Goal: Answer question/provide support

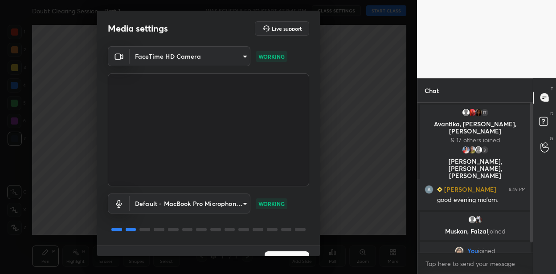
scroll to position [17, 0]
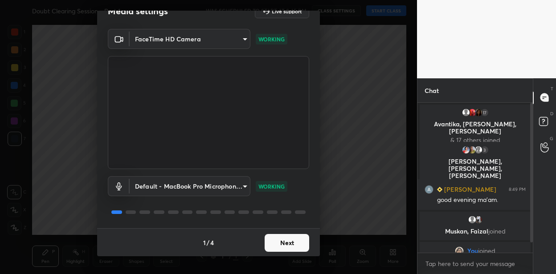
click at [284, 239] on button "Next" at bounding box center [286, 243] width 45 height 18
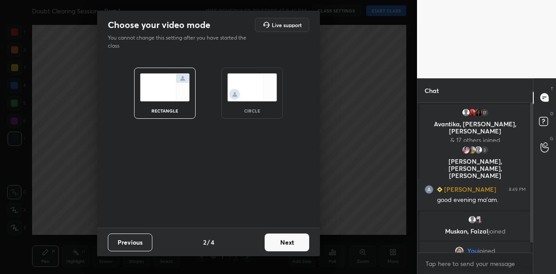
click at [284, 239] on button "Next" at bounding box center [286, 243] width 45 height 18
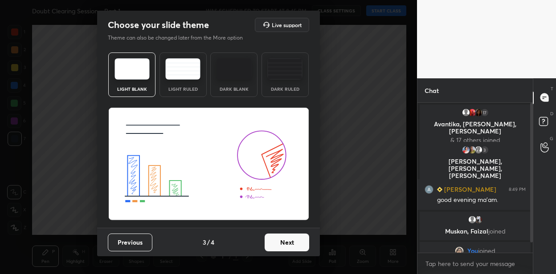
click at [284, 239] on button "Next" at bounding box center [286, 243] width 45 height 18
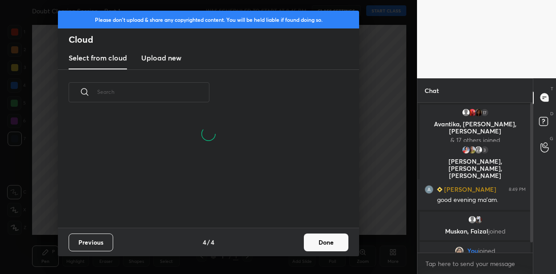
click at [314, 243] on button "Done" at bounding box center [326, 243] width 45 height 18
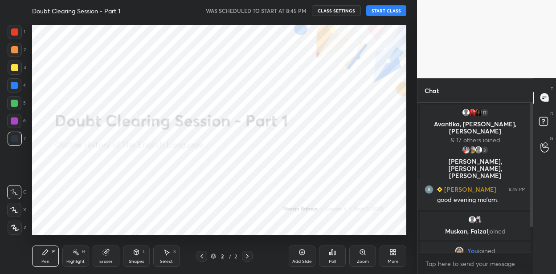
click at [388, 10] on button "START CLASS" at bounding box center [386, 10] width 40 height 11
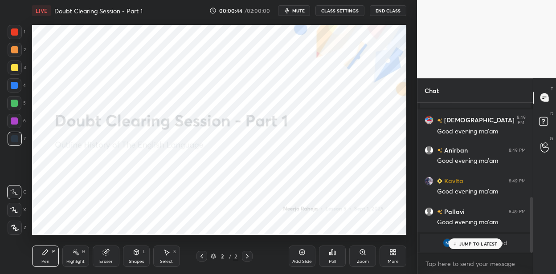
scroll to position [285, 0]
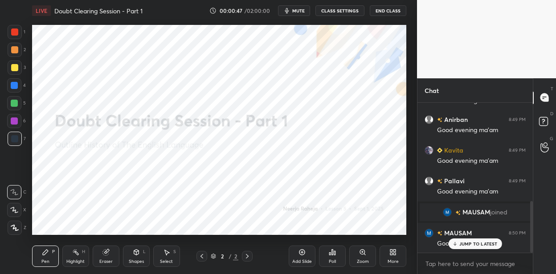
drag, startPoint x: 12, startPoint y: 121, endPoint x: 26, endPoint y: 147, distance: 29.5
click at [12, 121] on div at bounding box center [14, 121] width 7 height 7
click at [13, 227] on icon at bounding box center [14, 227] width 7 height 5
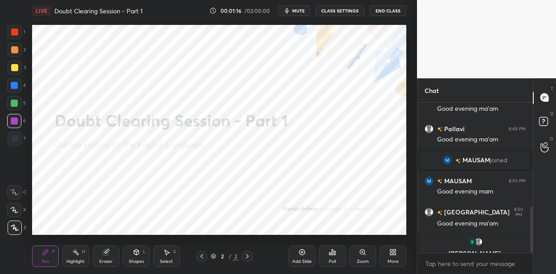
scroll to position [368, 0]
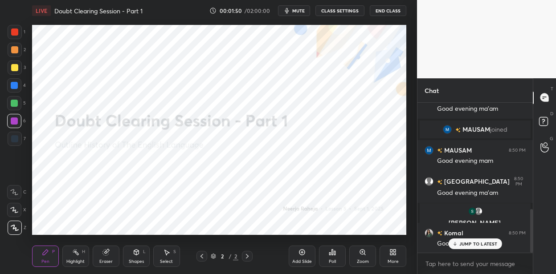
drag, startPoint x: 300, startPoint y: 253, endPoint x: 295, endPoint y: 243, distance: 10.9
click at [297, 252] on div "Add Slide" at bounding box center [301, 256] width 27 height 21
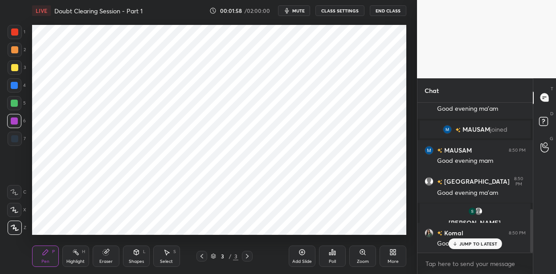
scroll to position [389, 0]
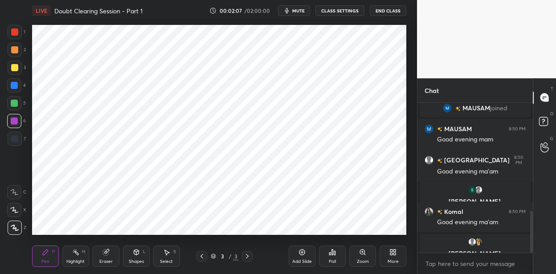
click at [15, 89] on div at bounding box center [14, 85] width 14 height 14
click at [18, 137] on div at bounding box center [15, 139] width 14 height 14
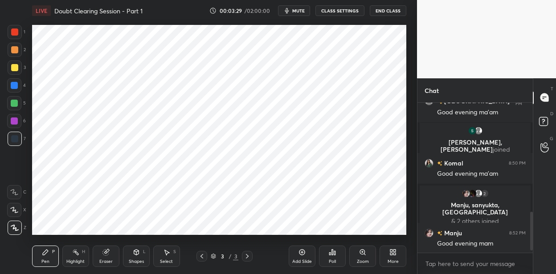
scroll to position [430, 0]
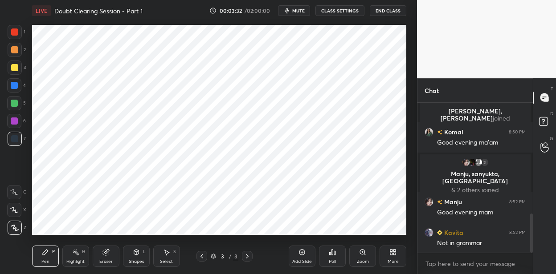
drag, startPoint x: 13, startPoint y: 33, endPoint x: 22, endPoint y: 38, distance: 10.4
click at [14, 34] on div at bounding box center [14, 31] width 7 height 7
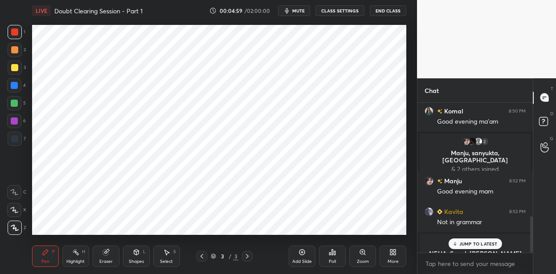
scroll to position [468, 0]
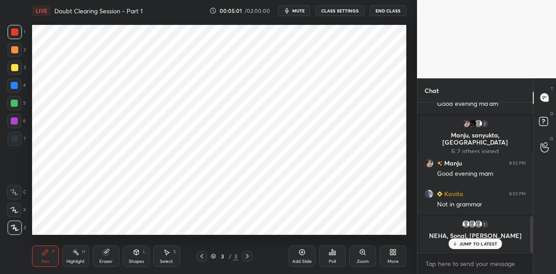
click at [20, 105] on div at bounding box center [14, 103] width 14 height 14
click at [466, 242] on p "2 NEW MESSAGES" at bounding box center [478, 243] width 41 height 5
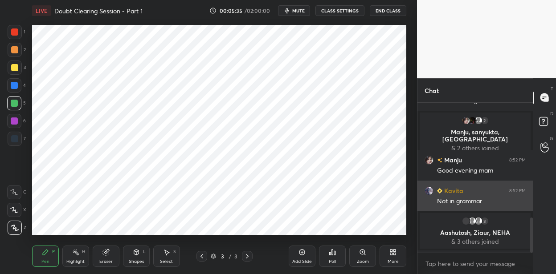
scroll to position [496, 0]
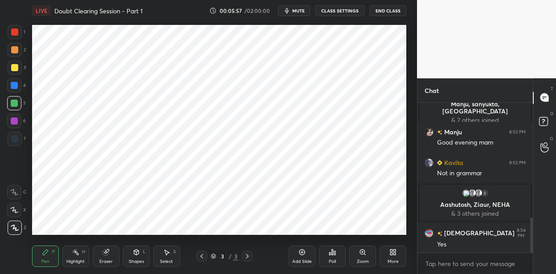
drag, startPoint x: 302, startPoint y: 255, endPoint x: 295, endPoint y: 237, distance: 19.2
click at [300, 254] on icon at bounding box center [301, 252] width 7 height 7
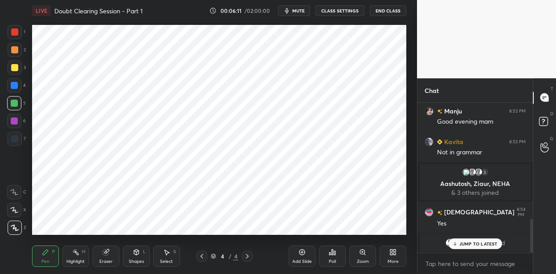
click at [17, 88] on div at bounding box center [14, 85] width 7 height 7
drag, startPoint x: 248, startPoint y: 255, endPoint x: 249, endPoint y: 245, distance: 9.4
click at [247, 254] on icon at bounding box center [246, 256] width 7 height 7
click at [301, 253] on icon at bounding box center [301, 252] width 7 height 7
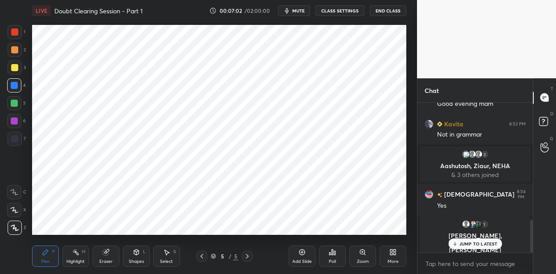
click at [18, 136] on div at bounding box center [14, 138] width 7 height 7
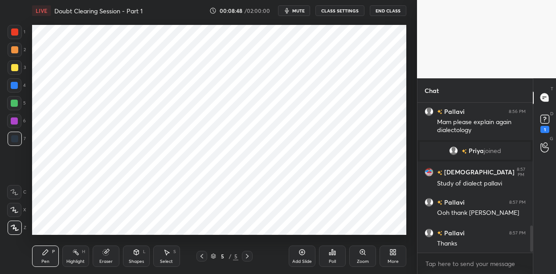
scroll to position [710, 0]
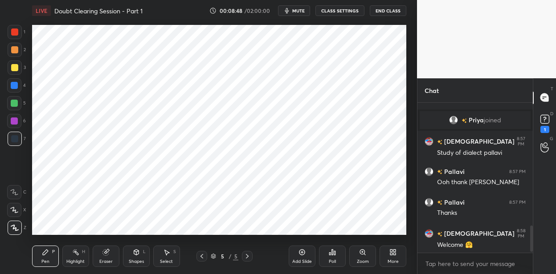
click at [302, 250] on icon at bounding box center [302, 253] width 6 height 6
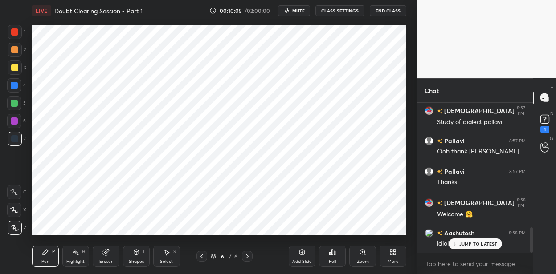
click at [302, 253] on icon at bounding box center [301, 252] width 7 height 7
click at [19, 35] on div at bounding box center [15, 32] width 14 height 14
click at [296, 11] on span "mute" at bounding box center [298, 11] width 12 height 6
click at [296, 8] on button "unmute" at bounding box center [294, 10] width 32 height 11
drag, startPoint x: 17, startPoint y: 87, endPoint x: 29, endPoint y: 78, distance: 15.2
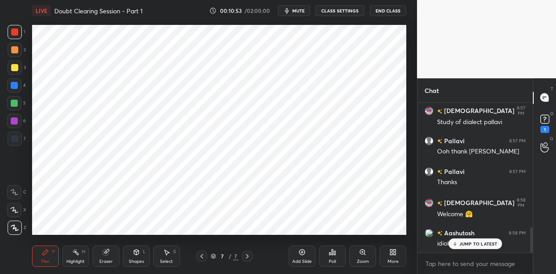
click at [18, 86] on div at bounding box center [14, 85] width 14 height 14
drag, startPoint x: 301, startPoint y: 251, endPoint x: 295, endPoint y: 235, distance: 17.8
click at [300, 250] on icon at bounding box center [301, 252] width 7 height 7
click at [21, 137] on div at bounding box center [15, 139] width 14 height 14
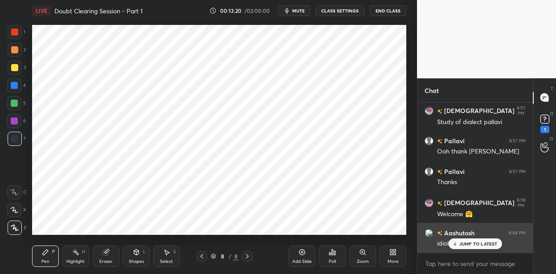
click at [462, 245] on p "JUMP TO LATEST" at bounding box center [478, 243] width 38 height 5
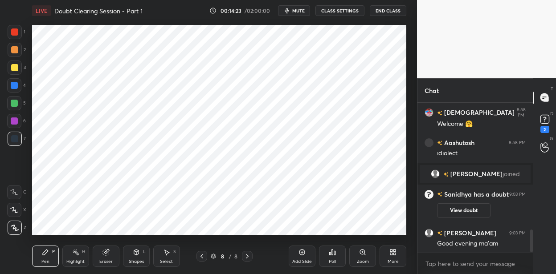
scroll to position [850, 0]
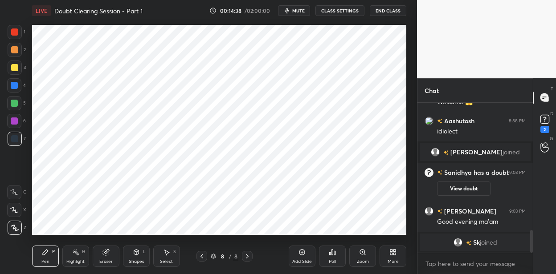
drag, startPoint x: 297, startPoint y: 255, endPoint x: 299, endPoint y: 241, distance: 13.9
click at [296, 256] on div "Add Slide" at bounding box center [301, 256] width 27 height 21
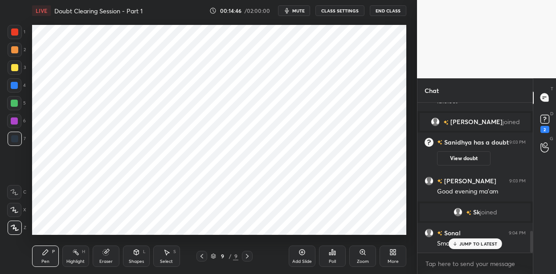
drag, startPoint x: 18, startPoint y: 88, endPoint x: 22, endPoint y: 86, distance: 4.6
click at [20, 88] on div at bounding box center [14, 85] width 14 height 14
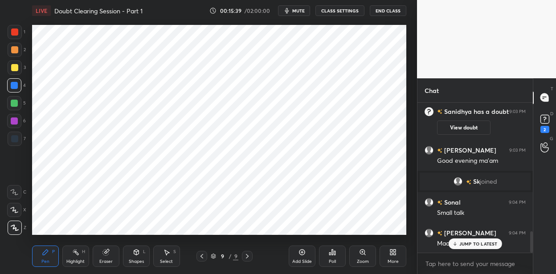
drag, startPoint x: 16, startPoint y: 34, endPoint x: 31, endPoint y: 35, distance: 15.2
click at [17, 34] on div at bounding box center [14, 31] width 7 height 7
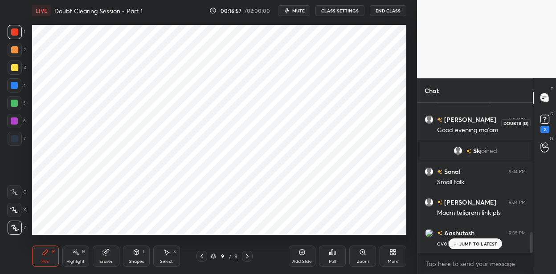
click at [541, 124] on icon at bounding box center [544, 119] width 13 height 13
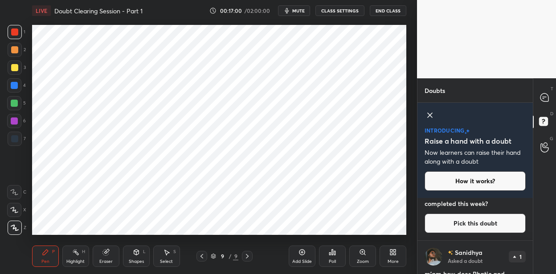
scroll to position [93, 0]
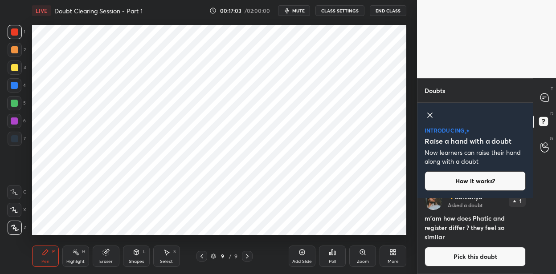
click at [460, 259] on button "Pick this doubt" at bounding box center [474, 257] width 101 height 20
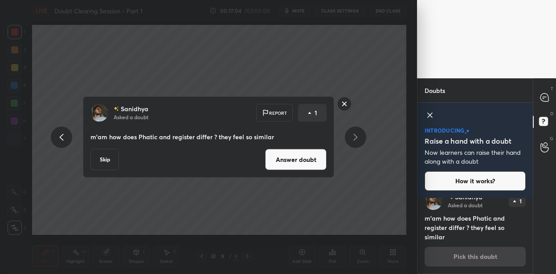
click at [282, 149] on button "Answer doubt" at bounding box center [295, 159] width 61 height 21
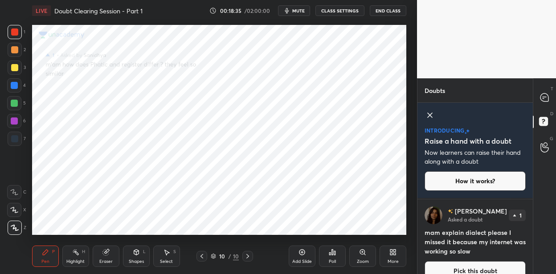
scroll to position [172, 0]
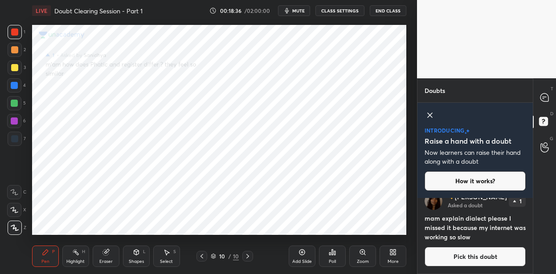
click at [469, 251] on button "Pick this doubt" at bounding box center [474, 257] width 101 height 20
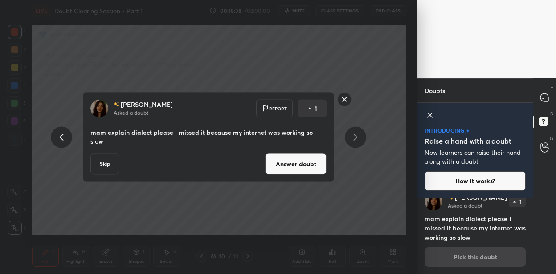
click at [297, 163] on button "Answer doubt" at bounding box center [295, 164] width 61 height 21
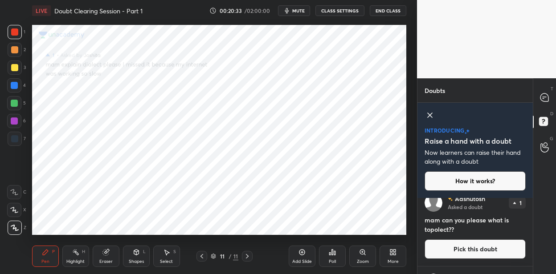
scroll to position [91, 0]
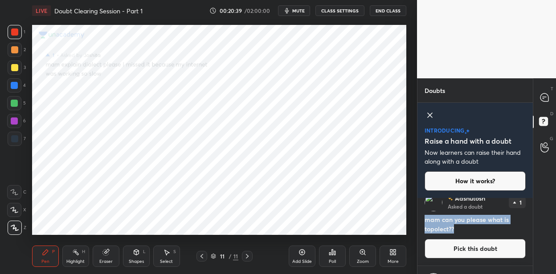
drag, startPoint x: 455, startPoint y: 229, endPoint x: 423, endPoint y: 222, distance: 32.4
click at [423, 222] on div "[PERSON_NAME] Asked a doubt 1 mam can you please what is topolect?? Pick this d…" at bounding box center [474, 226] width 115 height 79
copy h4 "mam can you please what is topolect??"
click at [429, 255] on button "Pick this doubt" at bounding box center [474, 249] width 101 height 20
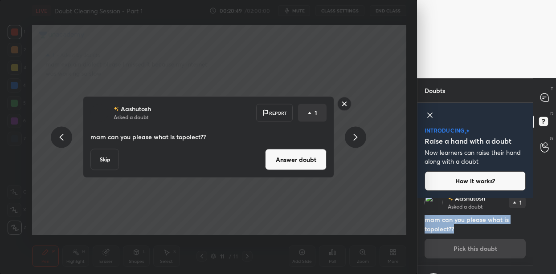
scroll to position [83, 0]
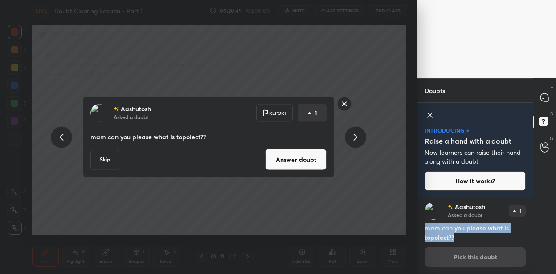
click at [300, 162] on button "Answer doubt" at bounding box center [295, 159] width 61 height 21
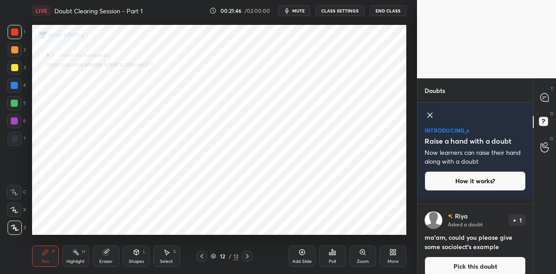
scroll to position [83, 0]
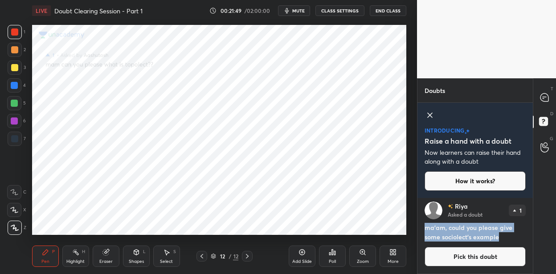
drag, startPoint x: 502, startPoint y: 238, endPoint x: 425, endPoint y: 226, distance: 78.3
click at [425, 226] on h4 "ma'am, could you please give some sociolect's example" at bounding box center [474, 232] width 101 height 19
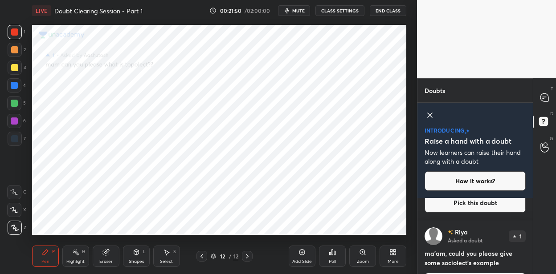
scroll to position [172, 0]
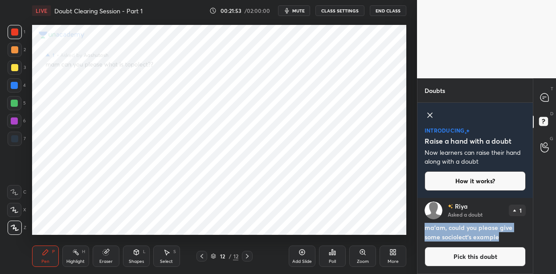
drag, startPoint x: 502, startPoint y: 235, endPoint x: 424, endPoint y: 231, distance: 78.0
click at [424, 231] on h4 "ma'am, could you please give some sociolect's example" at bounding box center [474, 232] width 101 height 19
copy h4 "ma'am, could you please give some sociolect's example"
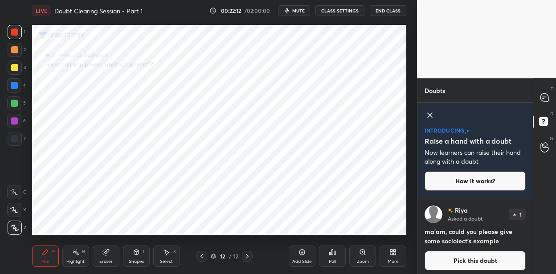
click at [467, 260] on button "Pick this doubt" at bounding box center [474, 261] width 101 height 20
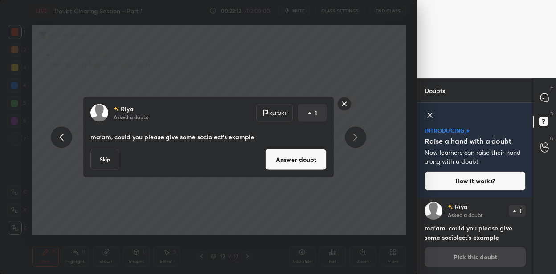
click at [293, 163] on button "Answer doubt" at bounding box center [295, 159] width 61 height 21
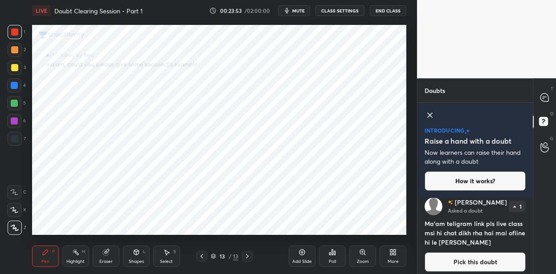
scroll to position [332, 0]
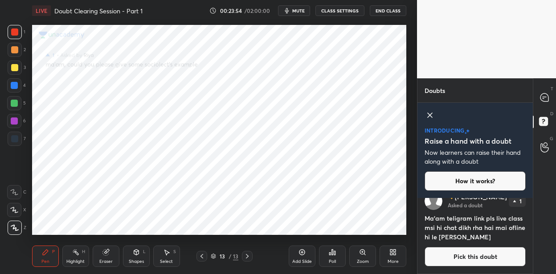
click at [469, 255] on button "Pick this doubt" at bounding box center [474, 257] width 101 height 20
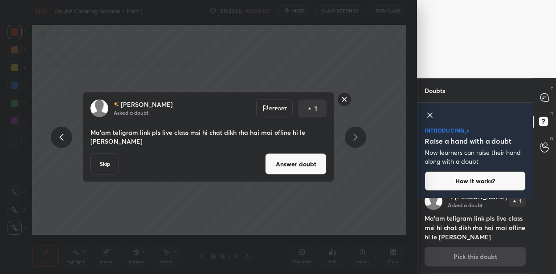
click at [301, 162] on button "Answer doubt" at bounding box center [295, 164] width 61 height 21
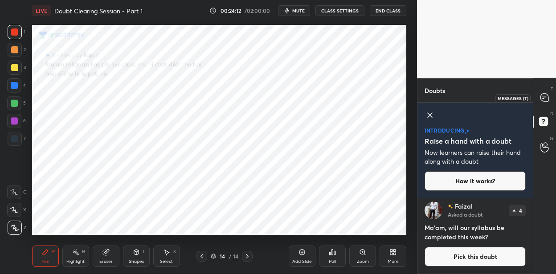
click at [542, 95] on icon at bounding box center [544, 97] width 8 height 8
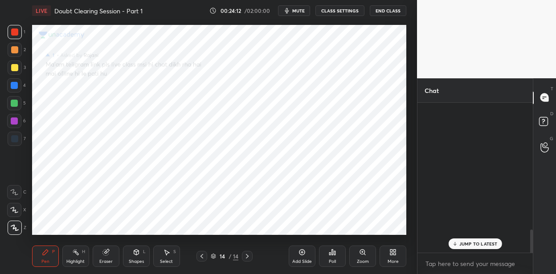
click at [542, 95] on icon at bounding box center [544, 97] width 8 height 8
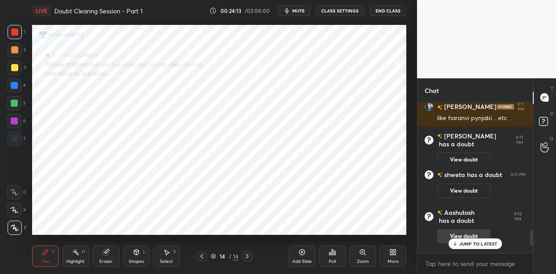
scroll to position [1303, 0]
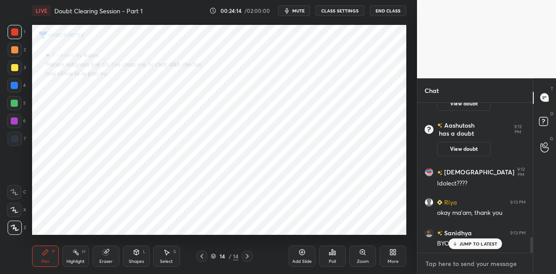
type textarea "x"
click at [434, 266] on textarea at bounding box center [474, 264] width 101 height 14
paste textarea "[URL][DOMAIN_NAME]"
type textarea "[URL][DOMAIN_NAME]"
type textarea "x"
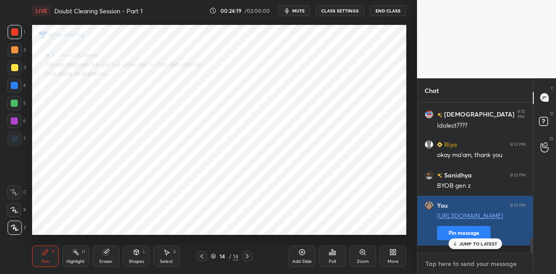
scroll to position [1391, 0]
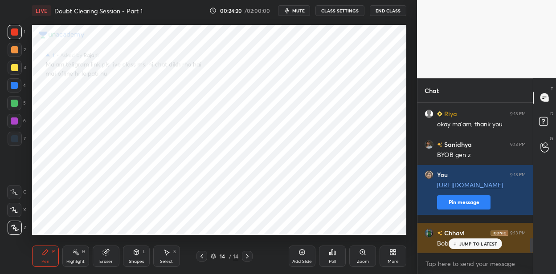
click at [464, 251] on div "[PERSON_NAME] 9:13 PM Bobz ???????" at bounding box center [474, 238] width 115 height 31
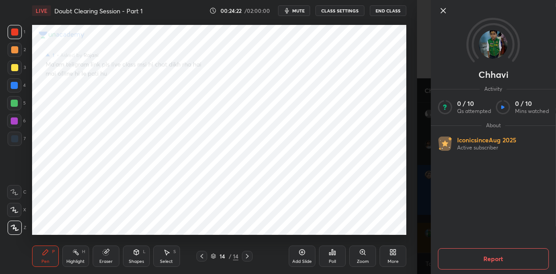
click at [441, 10] on icon at bounding box center [443, 10] width 11 height 11
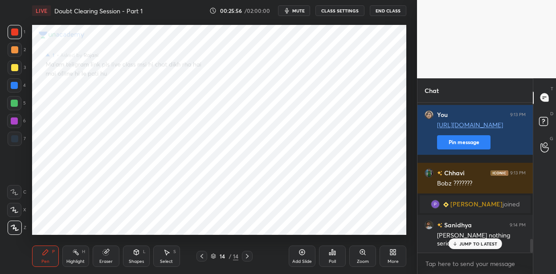
scroll to position [1490, 0]
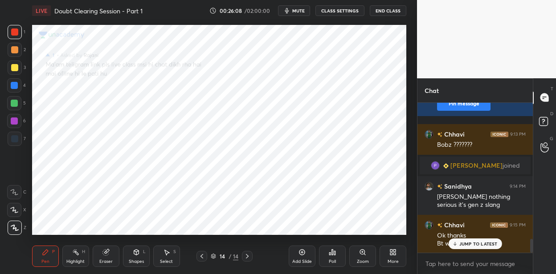
click at [389, 258] on div "More" at bounding box center [392, 256] width 27 height 21
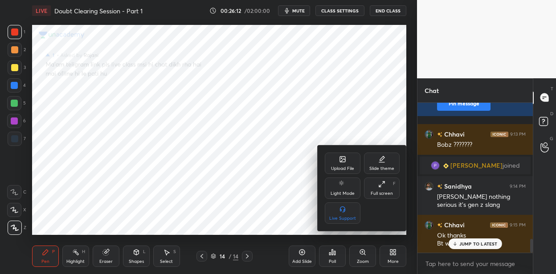
click at [341, 162] on icon at bounding box center [342, 160] width 5 height 3
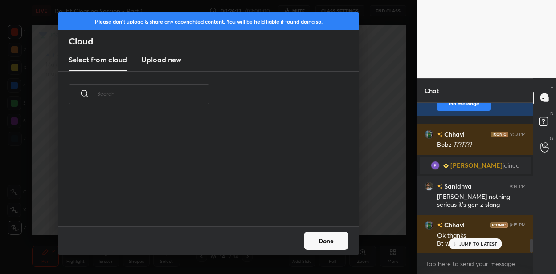
scroll to position [109, 286]
click at [175, 61] on h3 "Upload new" at bounding box center [161, 59] width 40 height 11
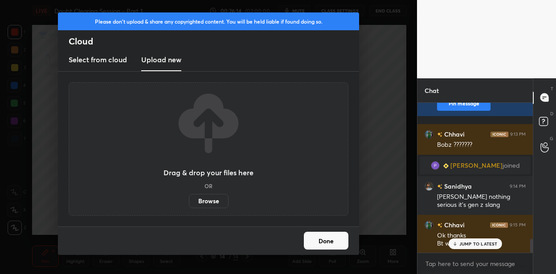
click at [203, 204] on label "Browse" at bounding box center [209, 201] width 40 height 14
click at [189, 204] on input "Browse" at bounding box center [189, 201] width 0 height 14
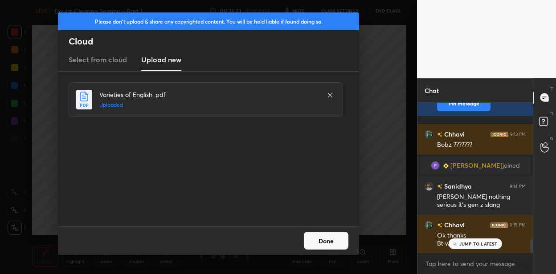
drag, startPoint x: 330, startPoint y: 242, endPoint x: 329, endPoint y: 217, distance: 25.0
click at [329, 242] on button "Done" at bounding box center [326, 241] width 45 height 18
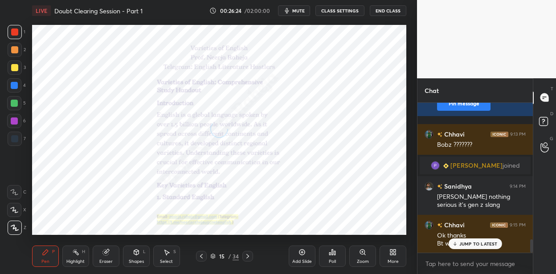
scroll to position [1521, 0]
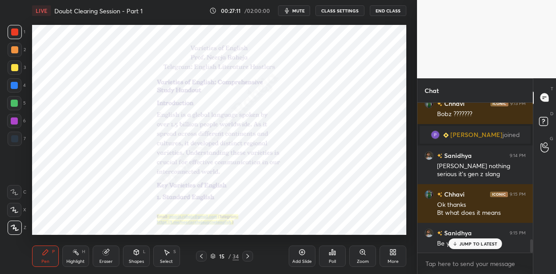
drag, startPoint x: 245, startPoint y: 255, endPoint x: 247, endPoint y: 247, distance: 7.8
click at [245, 253] on icon at bounding box center [247, 256] width 7 height 7
drag, startPoint x: 303, startPoint y: 249, endPoint x: 305, endPoint y: 243, distance: 6.1
click at [303, 248] on div "Add Slide" at bounding box center [301, 256] width 27 height 21
drag, startPoint x: 17, startPoint y: 84, endPoint x: 30, endPoint y: 81, distance: 12.8
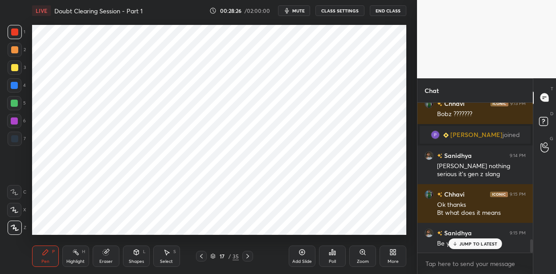
click at [20, 84] on div at bounding box center [14, 85] width 14 height 14
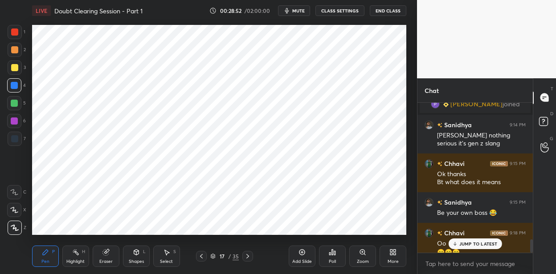
scroll to position [1561, 0]
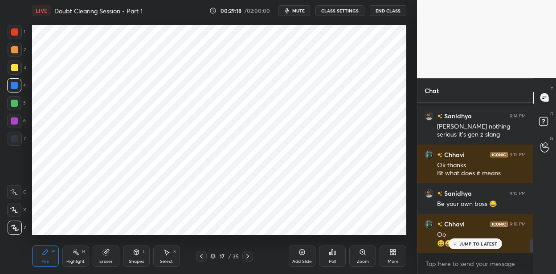
drag, startPoint x: 203, startPoint y: 257, endPoint x: 207, endPoint y: 251, distance: 7.2
click at [203, 258] on icon at bounding box center [201, 256] width 7 height 7
click at [248, 255] on icon at bounding box center [247, 256] width 7 height 7
click at [17, 83] on div at bounding box center [14, 85] width 14 height 14
drag, startPoint x: 303, startPoint y: 252, endPoint x: 285, endPoint y: 236, distance: 23.7
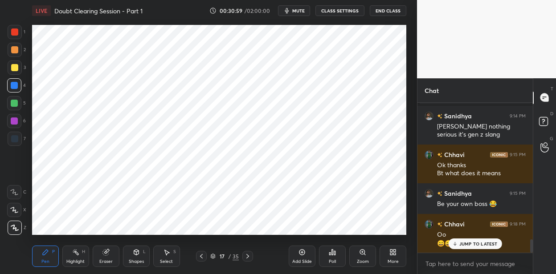
click at [300, 251] on icon at bounding box center [301, 252] width 7 height 7
drag, startPoint x: 14, startPoint y: 140, endPoint x: 28, endPoint y: 145, distance: 14.5
click at [13, 140] on div at bounding box center [14, 138] width 7 height 7
click at [135, 252] on icon at bounding box center [136, 252] width 7 height 7
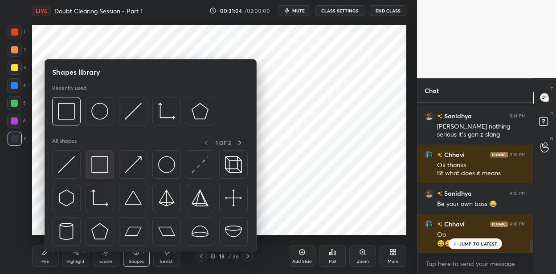
click at [100, 169] on img at bounding box center [99, 164] width 17 height 17
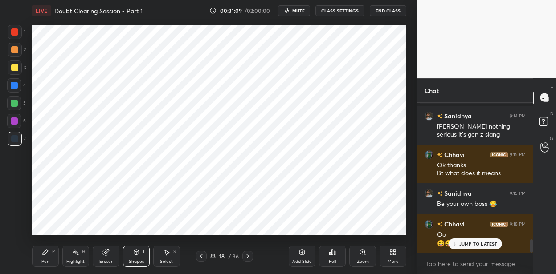
click at [15, 122] on div at bounding box center [14, 121] width 7 height 7
drag, startPoint x: 43, startPoint y: 256, endPoint x: 39, endPoint y: 244, distance: 13.2
click at [41, 253] on div "Pen P" at bounding box center [45, 256] width 27 height 21
drag, startPoint x: 16, startPoint y: 33, endPoint x: 24, endPoint y: 38, distance: 9.6
click at [17, 34] on div at bounding box center [14, 31] width 7 height 7
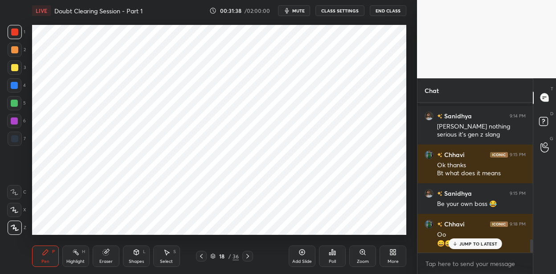
click at [18, 140] on div at bounding box center [15, 139] width 14 height 14
click at [18, 89] on div at bounding box center [14, 85] width 14 height 14
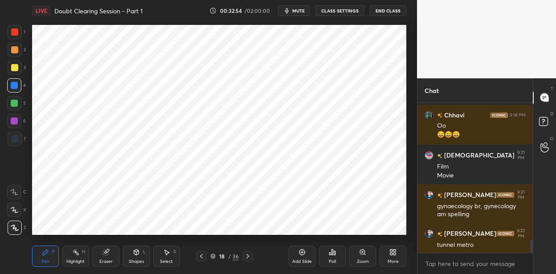
scroll to position [1732, 0]
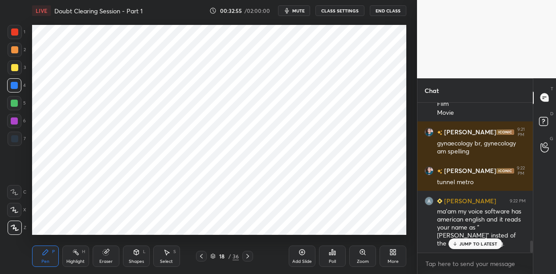
click at [250, 255] on icon at bounding box center [247, 256] width 7 height 7
drag, startPoint x: 13, startPoint y: 32, endPoint x: 22, endPoint y: 35, distance: 9.4
click at [13, 32] on div at bounding box center [14, 31] width 7 height 7
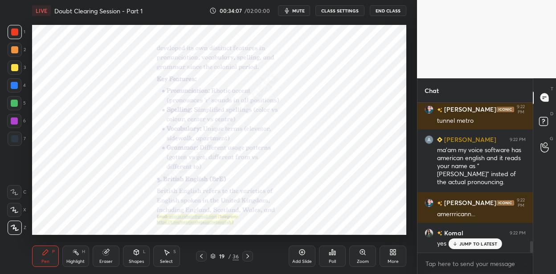
scroll to position [1841, 0]
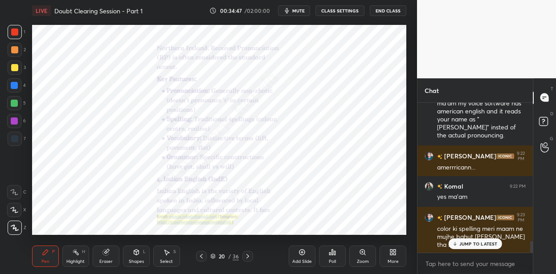
drag, startPoint x: 248, startPoint y: 254, endPoint x: 243, endPoint y: 241, distance: 13.8
click at [247, 252] on div at bounding box center [247, 256] width 11 height 11
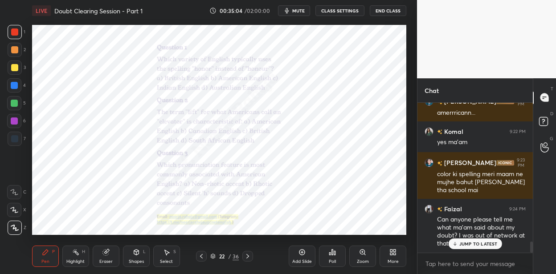
click at [361, 253] on icon at bounding box center [362, 252] width 5 height 5
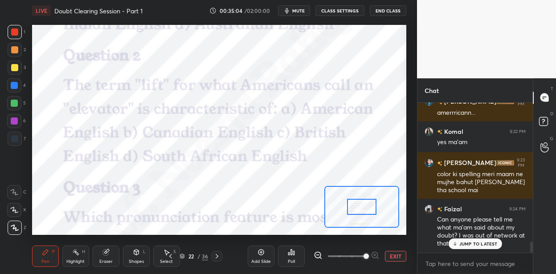
click at [365, 254] on span at bounding box center [365, 256] width 5 height 5
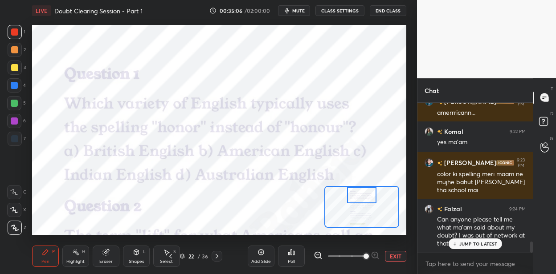
drag, startPoint x: 359, startPoint y: 207, endPoint x: 356, endPoint y: 196, distance: 12.0
click at [358, 196] on div at bounding box center [361, 195] width 29 height 16
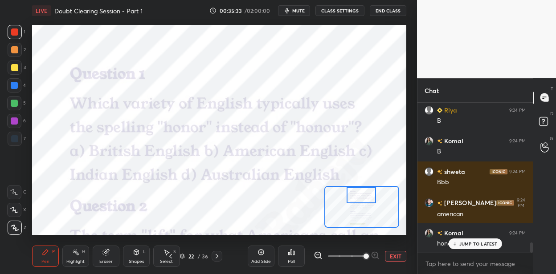
scroll to position [2110, 0]
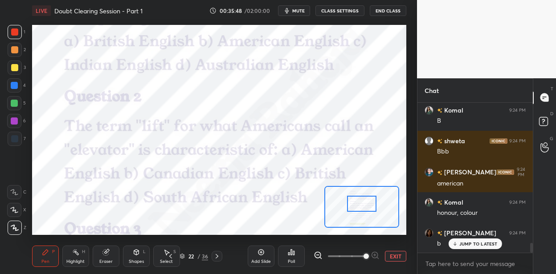
drag, startPoint x: 357, startPoint y: 196, endPoint x: 357, endPoint y: 204, distance: 8.5
click at [357, 205] on div at bounding box center [361, 204] width 29 height 16
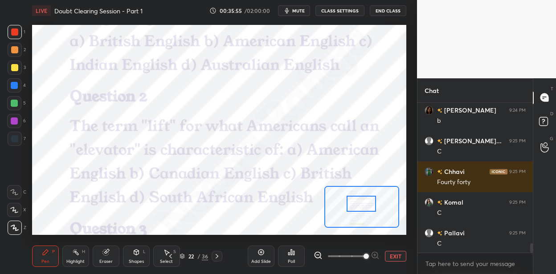
scroll to position [2264, 0]
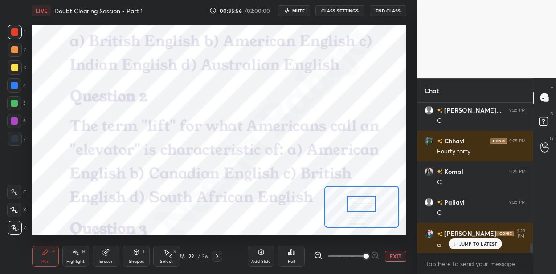
drag, startPoint x: 15, startPoint y: 85, endPoint x: 21, endPoint y: 88, distance: 7.0
click at [16, 85] on div at bounding box center [14, 85] width 7 height 7
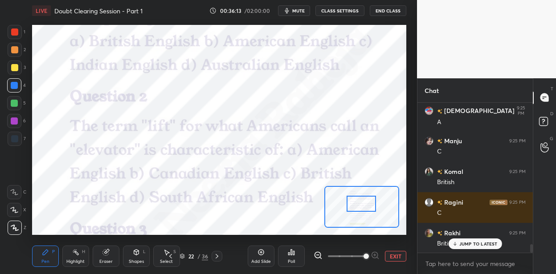
scroll to position [2540, 0]
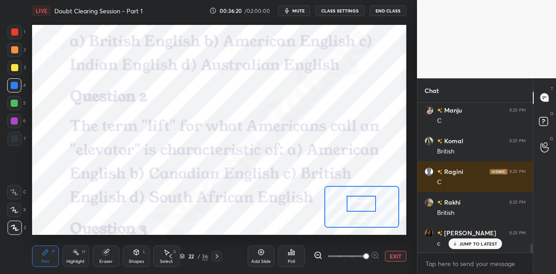
drag, startPoint x: 191, startPoint y: 255, endPoint x: 192, endPoint y: 245, distance: 10.3
click at [191, 254] on div "22" at bounding box center [191, 256] width 9 height 5
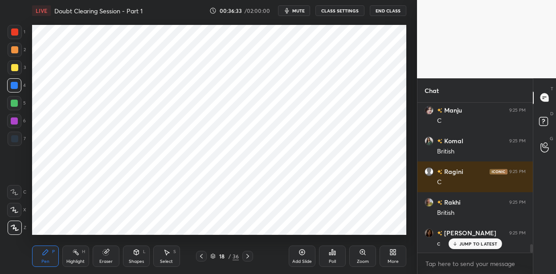
scroll to position [3, 3]
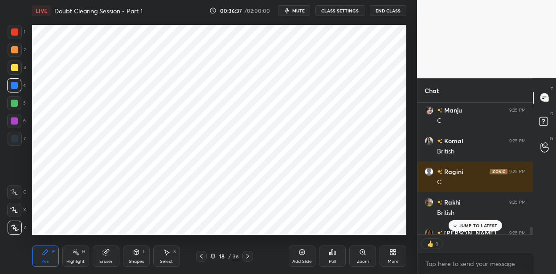
drag, startPoint x: 235, startPoint y: 258, endPoint x: 234, endPoint y: 250, distance: 7.6
click at [234, 256] on div "36" at bounding box center [235, 256] width 6 height 8
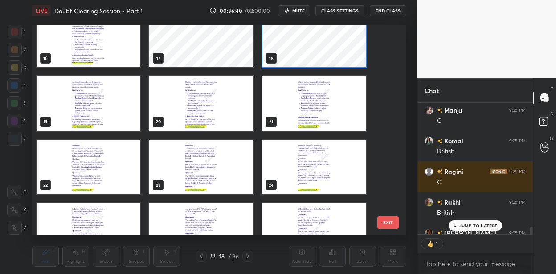
scroll to position [336, 0]
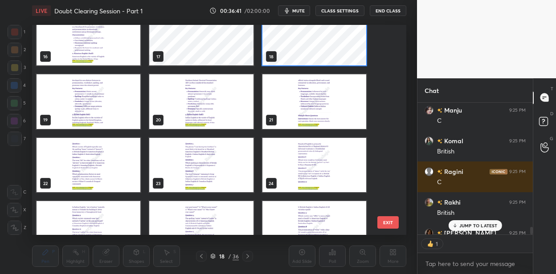
click at [294, 168] on img "grid" at bounding box center [314, 165] width 104 height 55
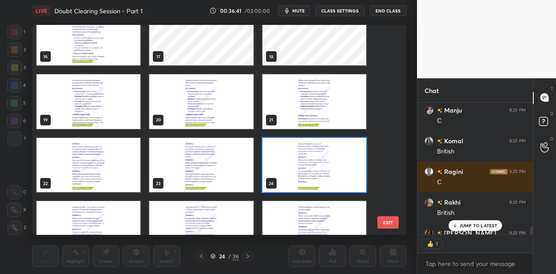
click at [294, 168] on img "grid" at bounding box center [314, 165] width 104 height 55
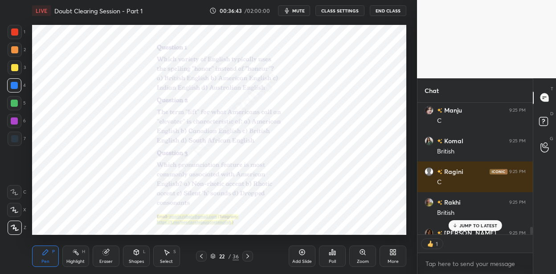
scroll to position [147, 113]
click at [356, 255] on div "Zoom" at bounding box center [362, 256] width 27 height 21
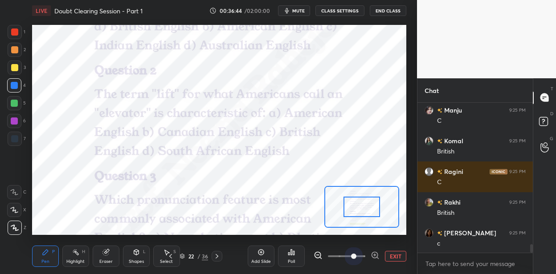
click at [359, 254] on span at bounding box center [346, 256] width 37 height 13
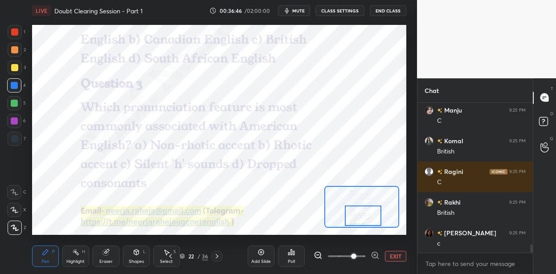
click at [360, 215] on div at bounding box center [363, 216] width 36 height 20
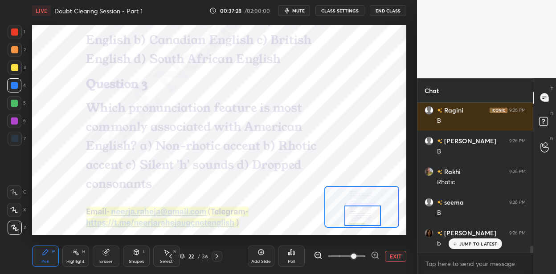
scroll to position [3216, 0]
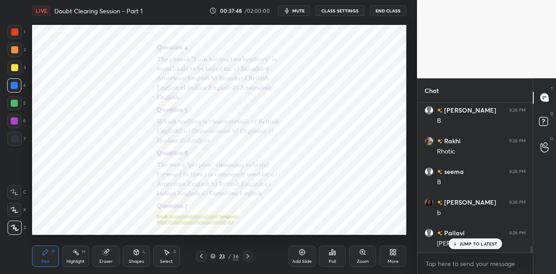
click at [362, 255] on icon at bounding box center [362, 252] width 7 height 7
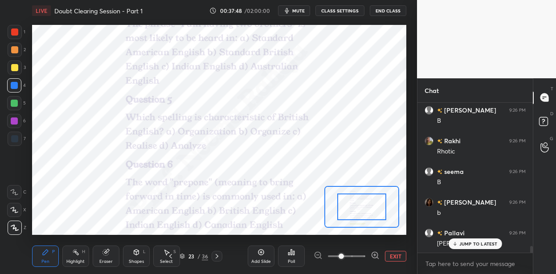
click at [363, 255] on span at bounding box center [346, 256] width 37 height 13
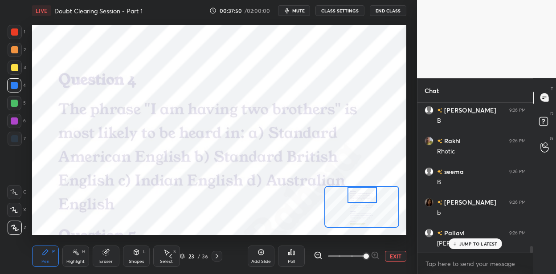
drag, startPoint x: 350, startPoint y: 207, endPoint x: 349, endPoint y: 195, distance: 11.2
click at [349, 195] on div at bounding box center [361, 195] width 29 height 16
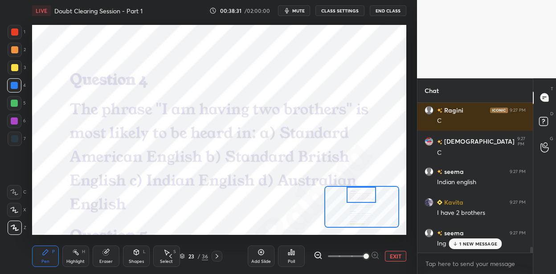
scroll to position [3708, 0]
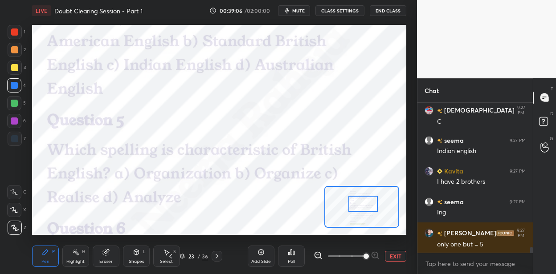
drag, startPoint x: 359, startPoint y: 196, endPoint x: 361, endPoint y: 203, distance: 7.7
click at [361, 204] on div at bounding box center [362, 204] width 29 height 16
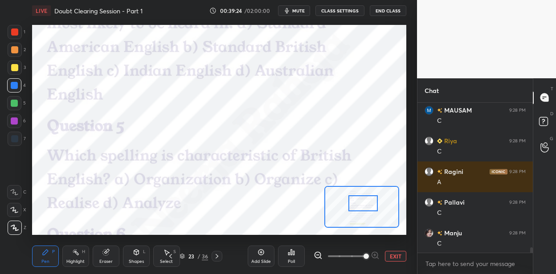
scroll to position [4015, 0]
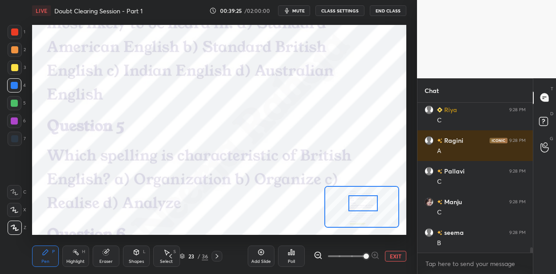
drag, startPoint x: 16, startPoint y: 34, endPoint x: 21, endPoint y: 40, distance: 7.6
click at [15, 35] on div at bounding box center [14, 31] width 7 height 7
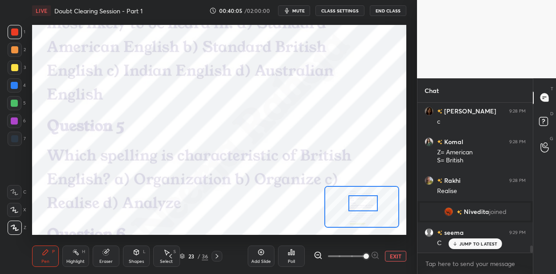
scroll to position [3010, 0]
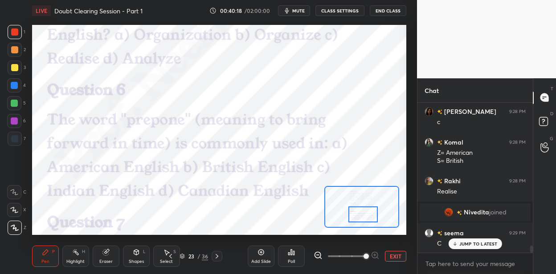
drag, startPoint x: 363, startPoint y: 202, endPoint x: 362, endPoint y: 212, distance: 10.7
click at [362, 212] on div at bounding box center [362, 215] width 29 height 16
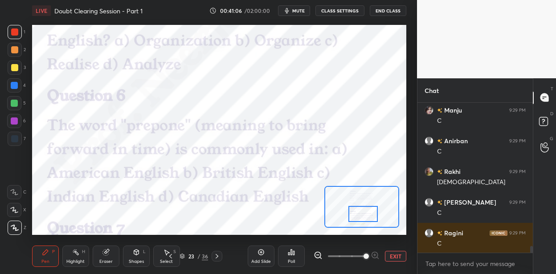
scroll to position [3317, 0]
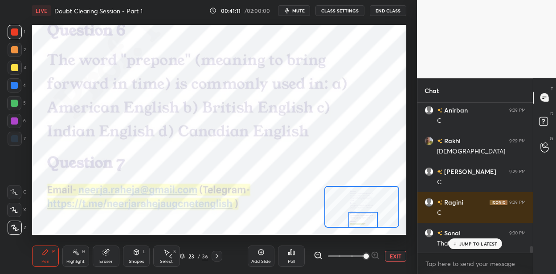
click at [367, 220] on div at bounding box center [362, 220] width 29 height 16
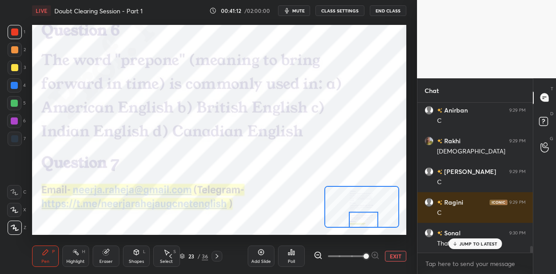
click at [217, 255] on icon at bounding box center [216, 256] width 7 height 7
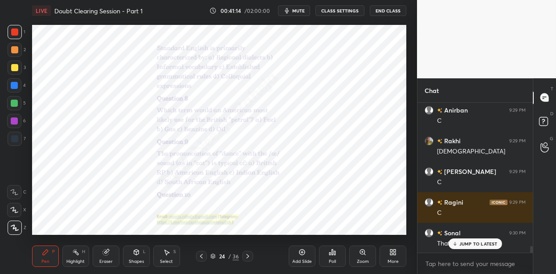
click at [360, 255] on icon at bounding box center [362, 252] width 7 height 7
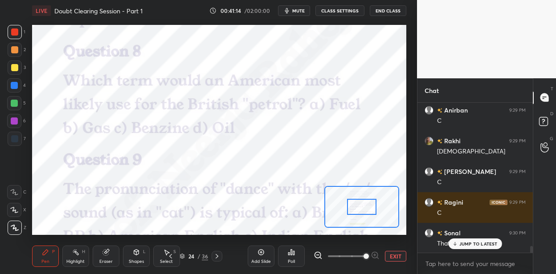
click at [361, 252] on span at bounding box center [346, 256] width 37 height 13
drag, startPoint x: 362, startPoint y: 253, endPoint x: 362, endPoint y: 235, distance: 17.4
click at [363, 254] on span at bounding box center [365, 256] width 5 height 5
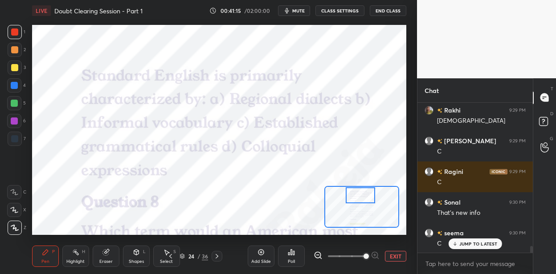
drag, startPoint x: 353, startPoint y: 204, endPoint x: 351, endPoint y: 194, distance: 10.4
click at [351, 194] on div at bounding box center [359, 195] width 29 height 16
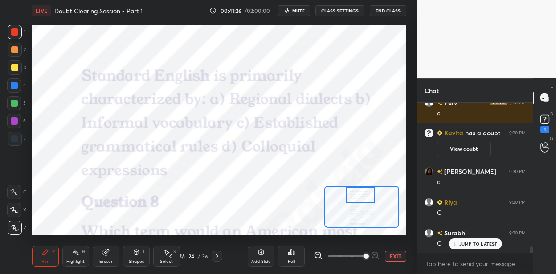
scroll to position [3445, 0]
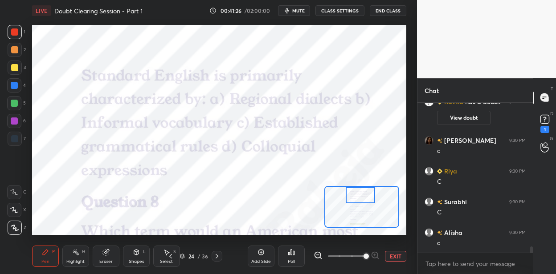
drag, startPoint x: 15, startPoint y: 88, endPoint x: 27, endPoint y: 88, distance: 11.6
click at [16, 88] on div at bounding box center [14, 85] width 7 height 7
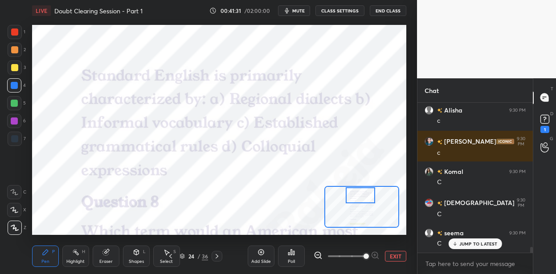
scroll to position [3629, 0]
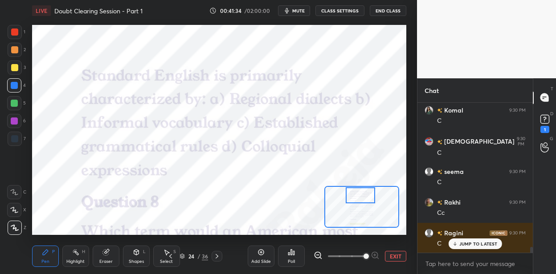
click at [18, 48] on div at bounding box center [15, 50] width 14 height 14
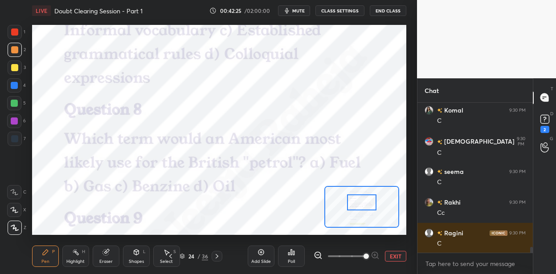
drag, startPoint x: 359, startPoint y: 194, endPoint x: 361, endPoint y: 199, distance: 5.5
click at [361, 200] on div at bounding box center [361, 203] width 29 height 16
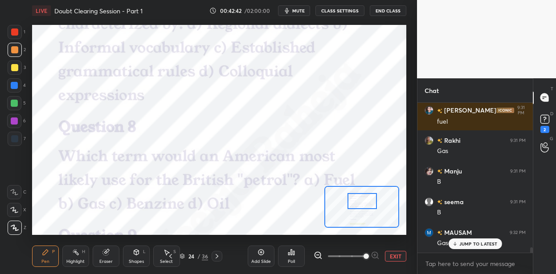
scroll to position [3936, 0]
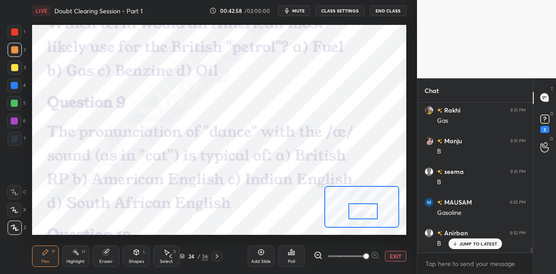
drag, startPoint x: 358, startPoint y: 201, endPoint x: 359, endPoint y: 210, distance: 9.0
click at [359, 211] on div at bounding box center [362, 211] width 29 height 16
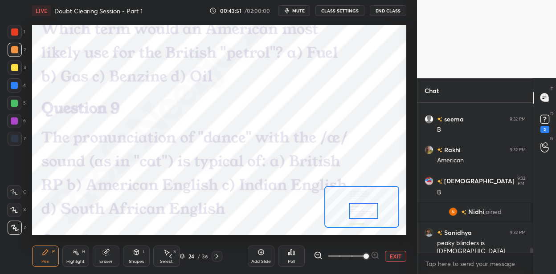
scroll to position [4357, 0]
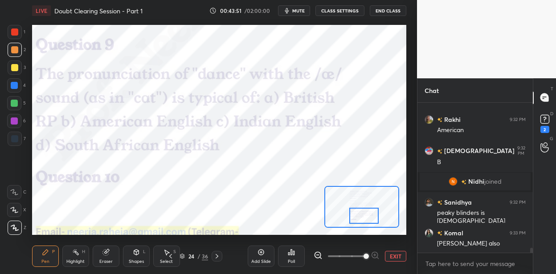
drag, startPoint x: 363, startPoint y: 208, endPoint x: 361, endPoint y: 213, distance: 6.0
click at [363, 213] on div at bounding box center [363, 216] width 29 height 16
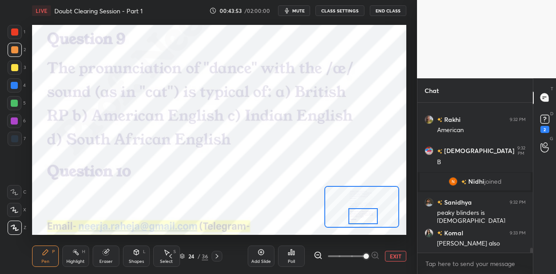
click at [218, 256] on icon at bounding box center [216, 256] width 3 height 4
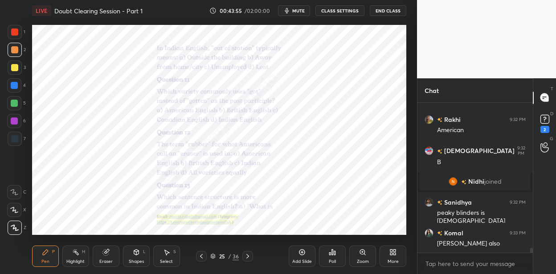
click at [359, 250] on icon at bounding box center [362, 252] width 7 height 7
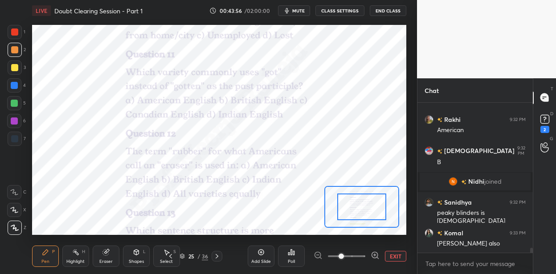
click at [361, 251] on span at bounding box center [346, 256] width 37 height 13
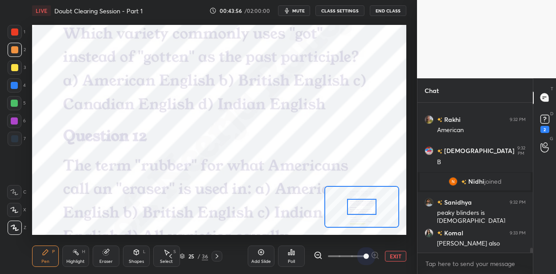
drag, startPoint x: 362, startPoint y: 249, endPoint x: 359, endPoint y: 237, distance: 12.3
click at [363, 254] on span at bounding box center [365, 256] width 5 height 5
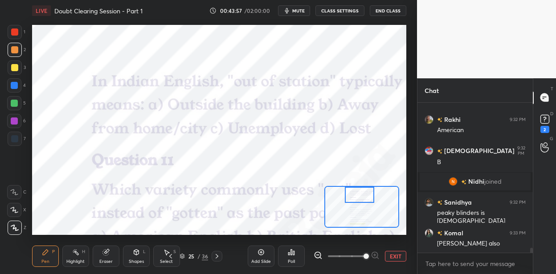
drag, startPoint x: 355, startPoint y: 203, endPoint x: 351, endPoint y: 189, distance: 15.2
click at [351, 189] on div at bounding box center [359, 195] width 29 height 16
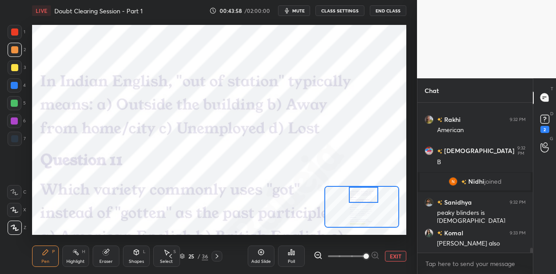
drag, startPoint x: 359, startPoint y: 196, endPoint x: 362, endPoint y: 193, distance: 4.7
click at [363, 195] on div at bounding box center [363, 195] width 29 height 16
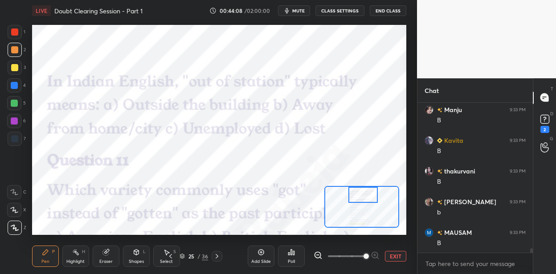
scroll to position [4818, 0]
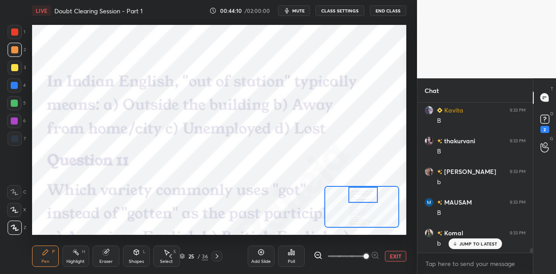
drag, startPoint x: 17, startPoint y: 80, endPoint x: 27, endPoint y: 79, distance: 9.4
click at [20, 81] on div at bounding box center [14, 85] width 14 height 14
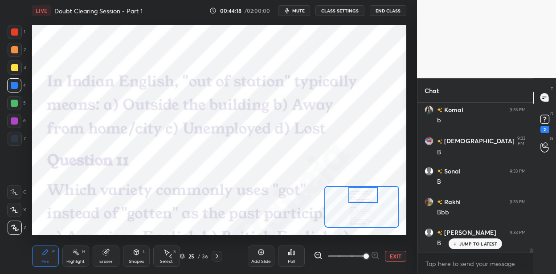
scroll to position [4971, 0]
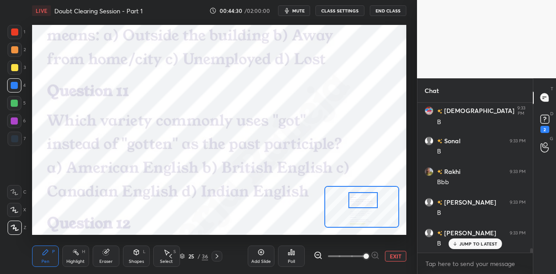
click at [360, 200] on div at bounding box center [362, 200] width 29 height 16
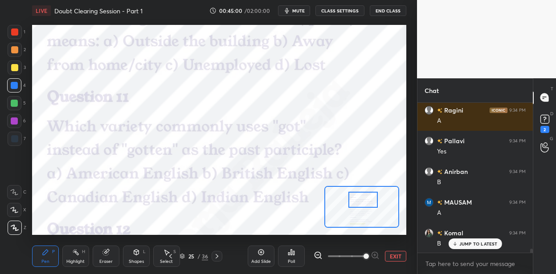
scroll to position [5555, 0]
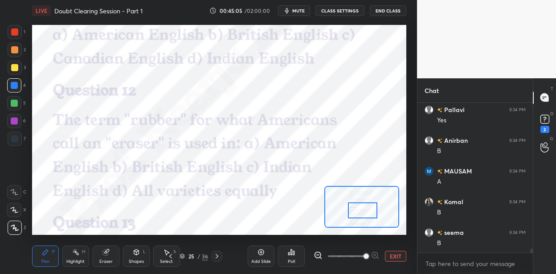
drag, startPoint x: 365, startPoint y: 203, endPoint x: 365, endPoint y: 211, distance: 8.5
click at [365, 212] on div at bounding box center [362, 211] width 29 height 16
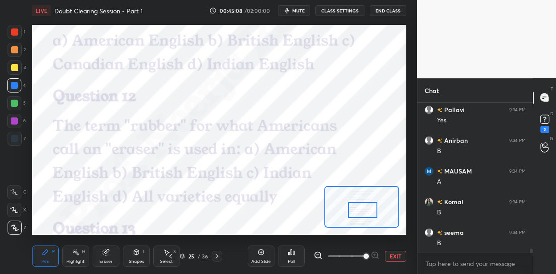
click at [16, 49] on div at bounding box center [14, 49] width 7 height 7
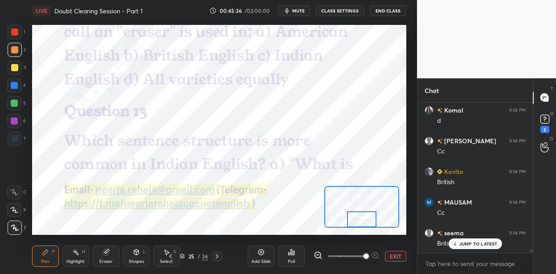
scroll to position [6108, 0]
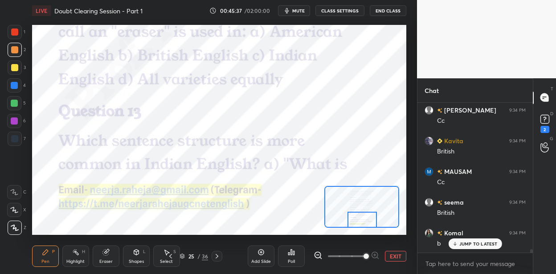
drag, startPoint x: 369, startPoint y: 206, endPoint x: 369, endPoint y: 216, distance: 9.8
click at [369, 216] on div at bounding box center [361, 220] width 29 height 16
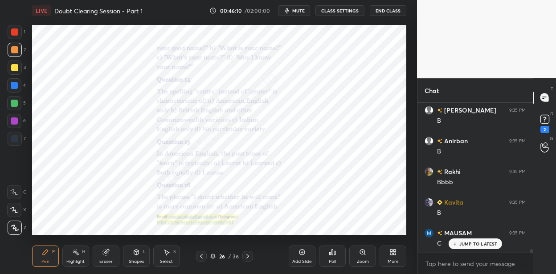
scroll to position [6323, 0]
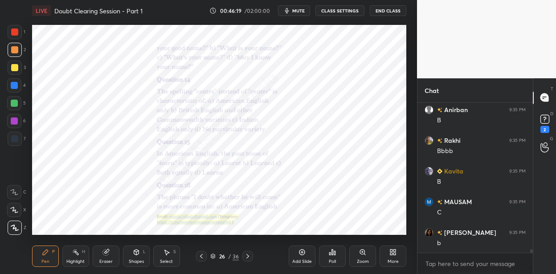
click at [360, 251] on icon at bounding box center [362, 252] width 5 height 5
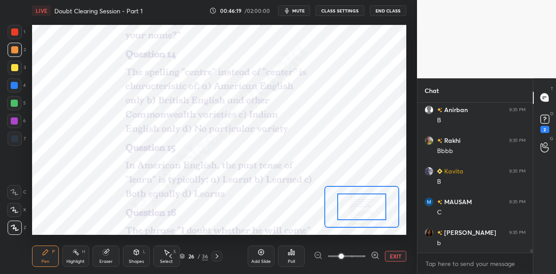
click at [360, 251] on span at bounding box center [346, 256] width 37 height 13
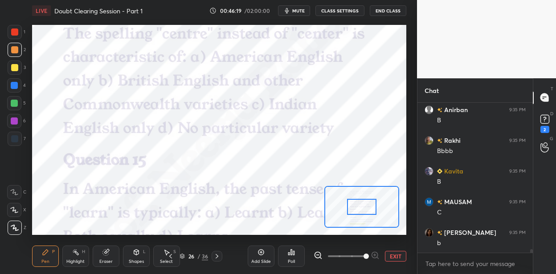
click at [363, 254] on span at bounding box center [365, 256] width 5 height 5
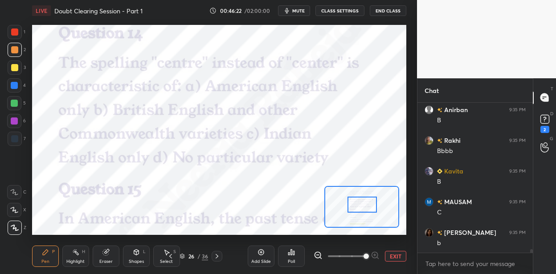
click at [365, 204] on div at bounding box center [361, 205] width 29 height 16
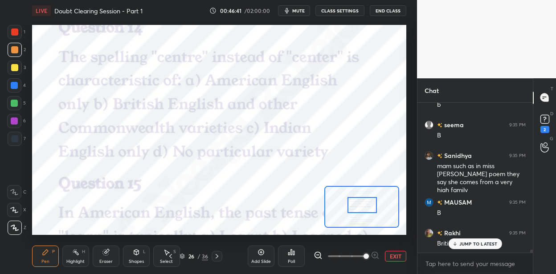
scroll to position [6677, 0]
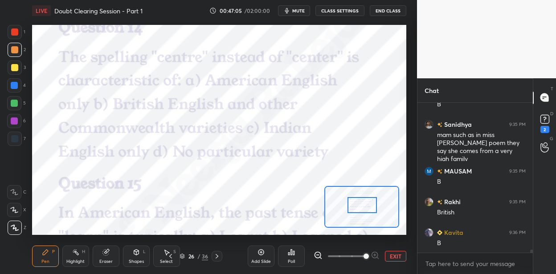
click at [19, 85] on div at bounding box center [14, 85] width 14 height 14
drag, startPoint x: 15, startPoint y: 31, endPoint x: 18, endPoint y: 39, distance: 8.6
click at [14, 32] on div at bounding box center [14, 31] width 7 height 7
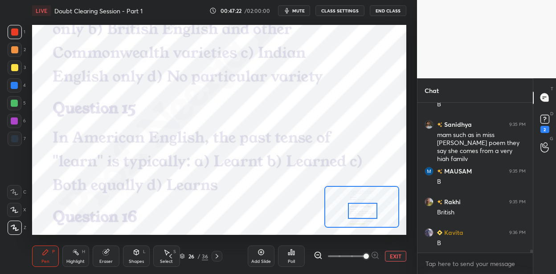
drag, startPoint x: 361, startPoint y: 203, endPoint x: 361, endPoint y: 207, distance: 4.5
click at [361, 207] on div at bounding box center [362, 211] width 29 height 16
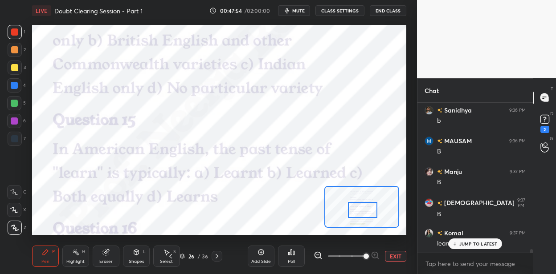
scroll to position [6225, 0]
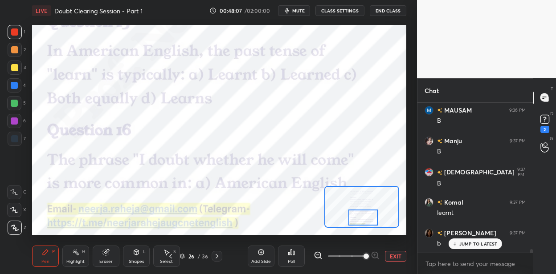
drag, startPoint x: 362, startPoint y: 211, endPoint x: 361, endPoint y: 215, distance: 4.6
click at [361, 215] on div at bounding box center [362, 218] width 29 height 16
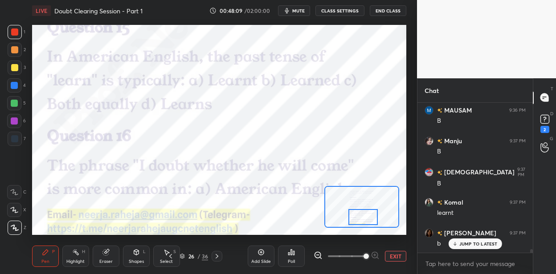
scroll to position [6256, 0]
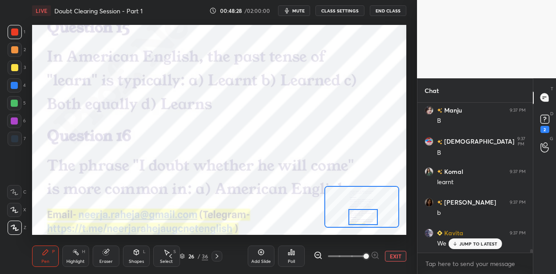
drag, startPoint x: 215, startPoint y: 258, endPoint x: 222, endPoint y: 256, distance: 7.8
click at [215, 258] on icon at bounding box center [216, 256] width 7 height 7
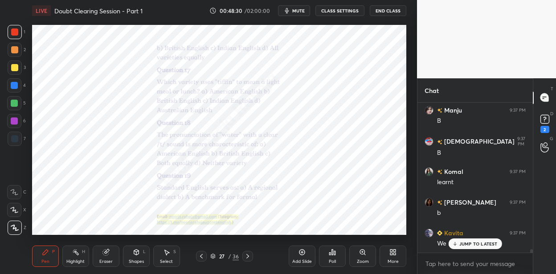
click at [362, 255] on icon at bounding box center [362, 252] width 7 height 7
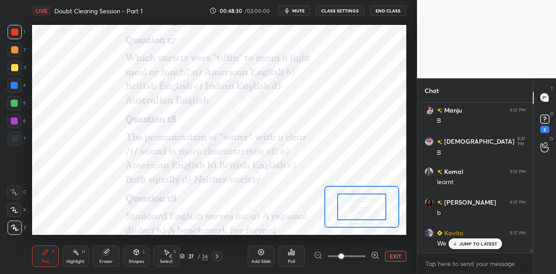
click at [362, 255] on span at bounding box center [346, 256] width 37 height 13
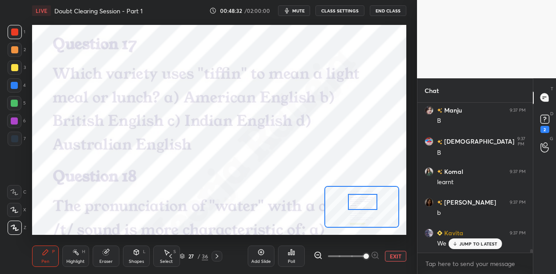
click at [353, 204] on div at bounding box center [362, 202] width 29 height 16
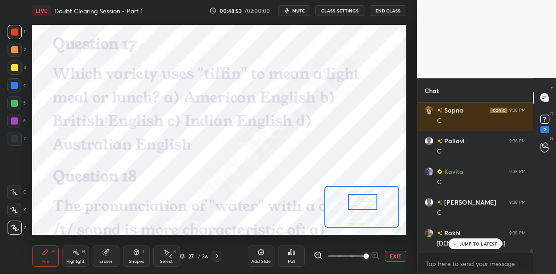
scroll to position [6655, 0]
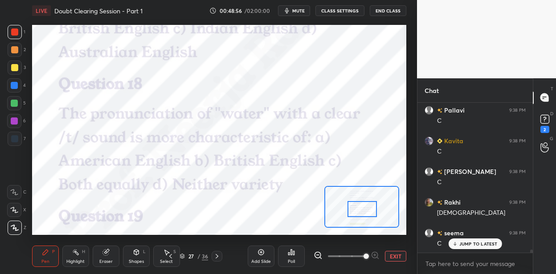
drag, startPoint x: 361, startPoint y: 204, endPoint x: 361, endPoint y: 211, distance: 7.1
click at [361, 211] on div at bounding box center [361, 209] width 29 height 16
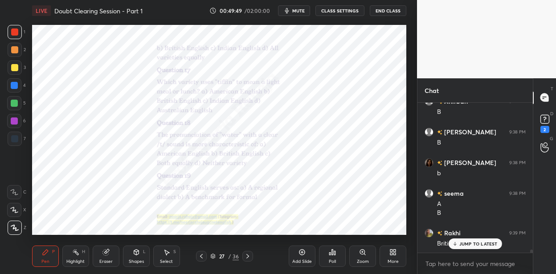
scroll to position [7309, 0]
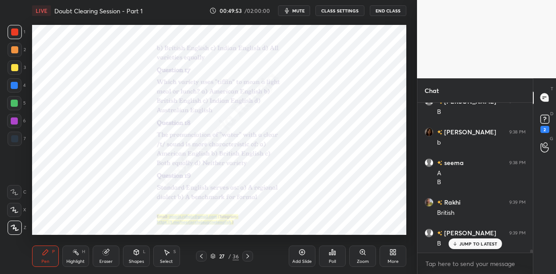
click at [247, 254] on icon at bounding box center [247, 256] width 7 height 7
click at [361, 253] on icon at bounding box center [362, 252] width 7 height 7
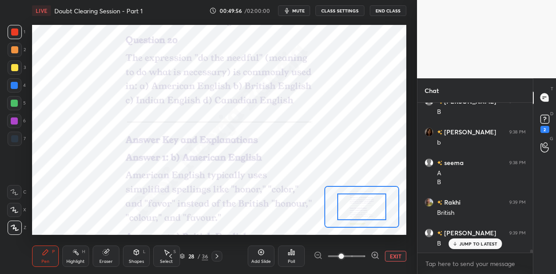
click at [360, 253] on span at bounding box center [346, 256] width 37 height 13
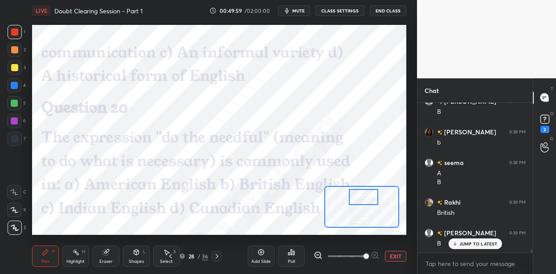
click at [357, 198] on div at bounding box center [363, 197] width 29 height 16
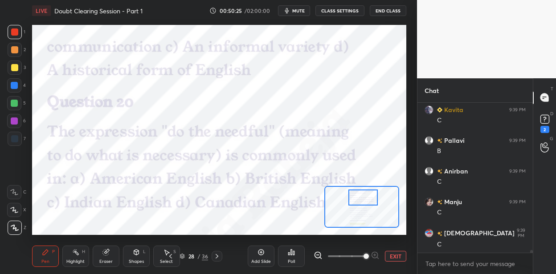
scroll to position [7709, 0]
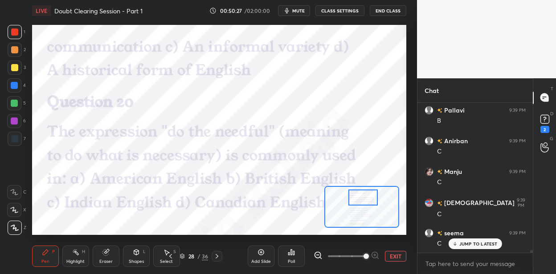
click at [203, 254] on div "36" at bounding box center [205, 256] width 6 height 8
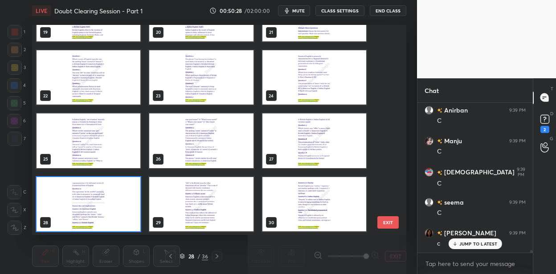
scroll to position [492, 0]
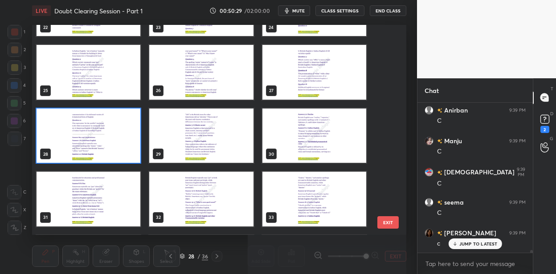
click at [322, 197] on img "grid" at bounding box center [314, 199] width 104 height 55
click at [322, 196] on img "grid" at bounding box center [314, 199] width 104 height 55
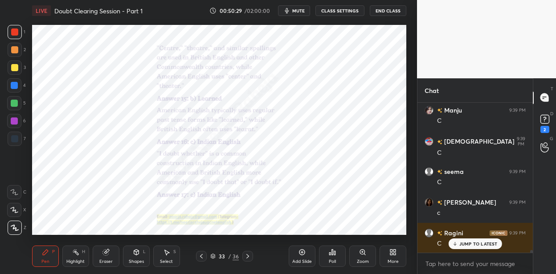
click at [322, 196] on img "grid" at bounding box center [314, 199] width 104 height 55
click at [544, 121] on rect at bounding box center [544, 119] width 8 height 8
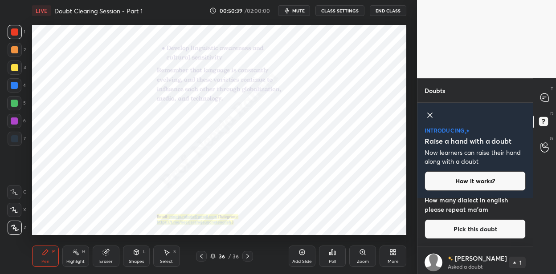
scroll to position [449, 0]
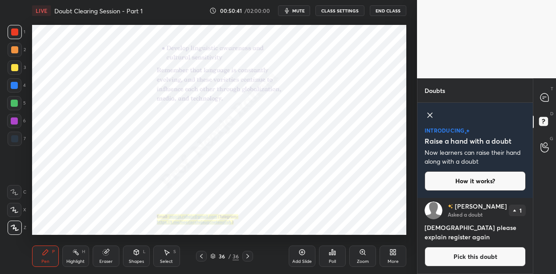
click at [470, 255] on button "Pick this doubt" at bounding box center [474, 257] width 101 height 20
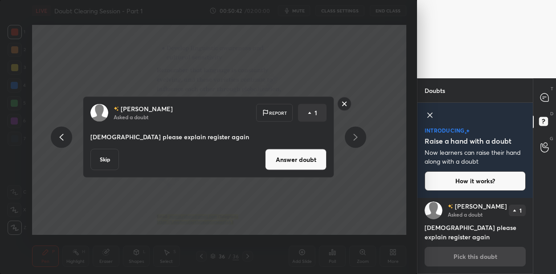
click at [301, 157] on button "Answer doubt" at bounding box center [295, 159] width 61 height 21
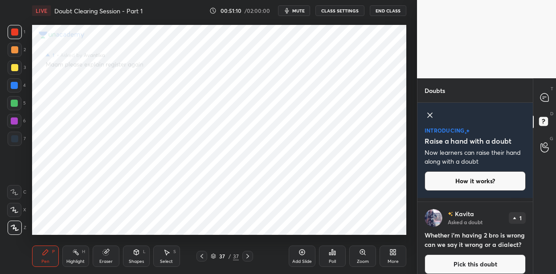
scroll to position [73, 0]
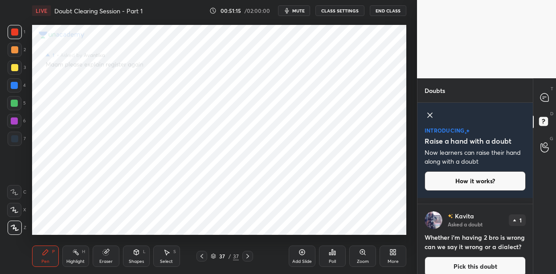
click at [465, 265] on div "[PERSON_NAME] Asked a doubt 1 Whether i'm having 2 bro is wrong can we say it w…" at bounding box center [474, 243] width 115 height 79
click at [465, 269] on button "Pick this doubt" at bounding box center [474, 267] width 101 height 20
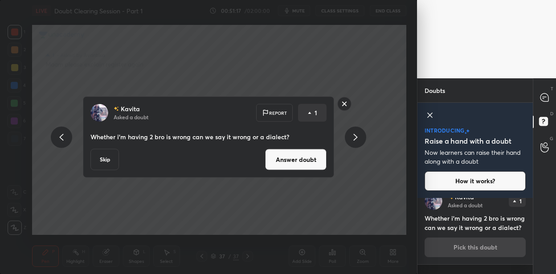
click at [312, 161] on button "Answer doubt" at bounding box center [295, 159] width 61 height 21
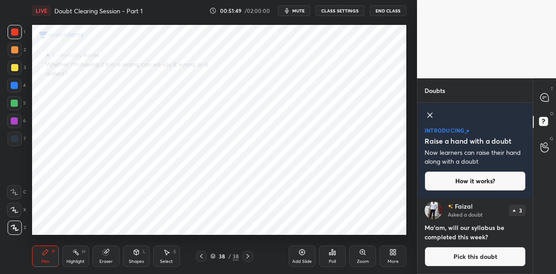
drag, startPoint x: 17, startPoint y: 89, endPoint x: 28, endPoint y: 97, distance: 13.8
click at [17, 89] on div at bounding box center [14, 85] width 14 height 14
drag, startPoint x: 533, startPoint y: 122, endPoint x: 513, endPoint y: 148, distance: 32.3
click at [530, 132] on div "Doubts Enable hand raising Enable raise hand to speak to learners. Once enabled…" at bounding box center [486, 176] width 139 height 196
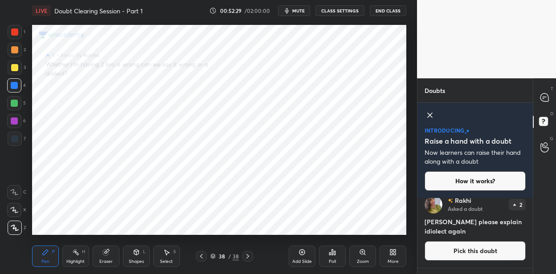
scroll to position [92, 0]
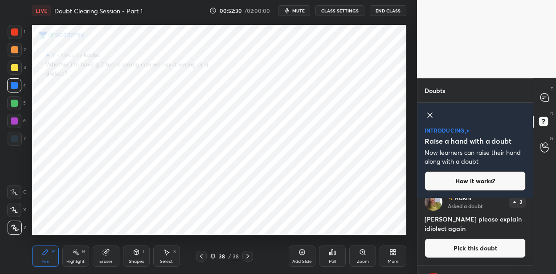
click at [466, 247] on button "Pick this doubt" at bounding box center [474, 249] width 101 height 20
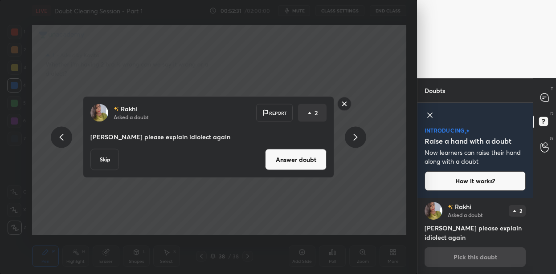
click at [303, 165] on button "Answer doubt" at bounding box center [295, 159] width 61 height 21
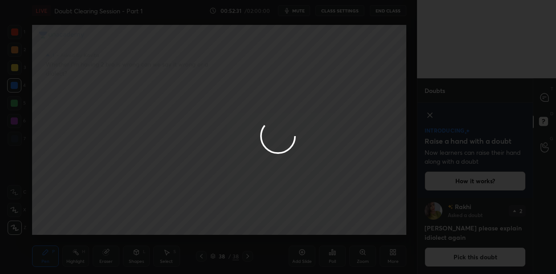
scroll to position [4, 0]
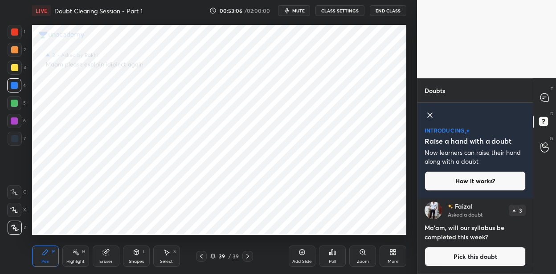
click at [15, 30] on div at bounding box center [15, 32] width 14 height 14
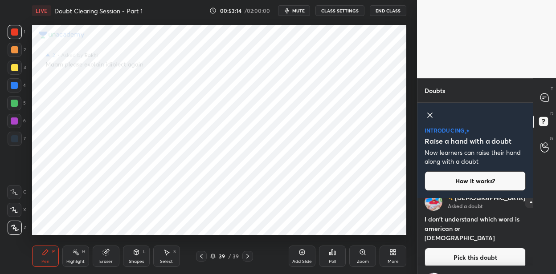
scroll to position [92, 0]
click at [463, 247] on button "Pick this doubt" at bounding box center [474, 257] width 101 height 20
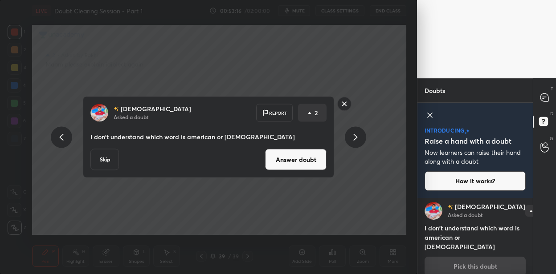
click at [307, 163] on button "Answer doubt" at bounding box center [295, 159] width 61 height 21
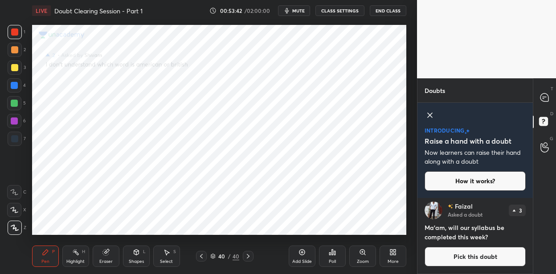
drag, startPoint x: 17, startPoint y: 103, endPoint x: 22, endPoint y: 102, distance: 4.6
click at [18, 103] on div at bounding box center [14, 103] width 14 height 14
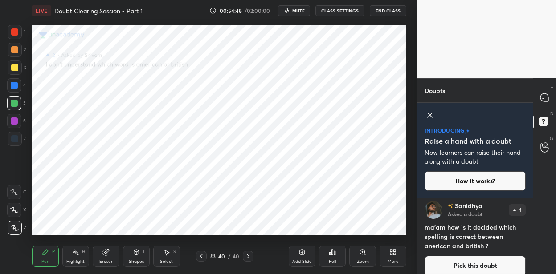
scroll to position [178, 0]
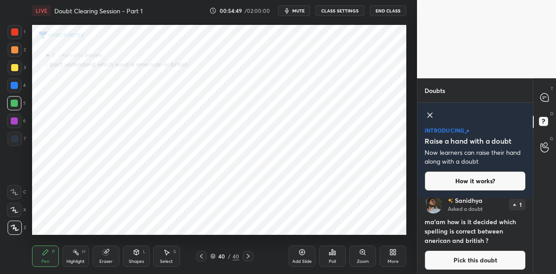
click at [483, 256] on button "Pick this doubt" at bounding box center [474, 261] width 101 height 20
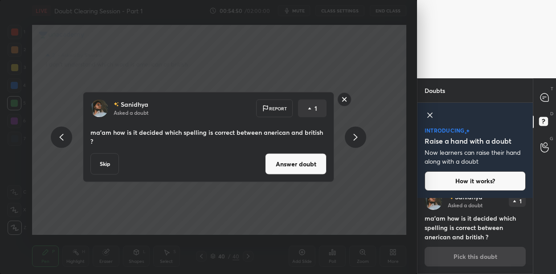
click at [308, 160] on button "Answer doubt" at bounding box center [295, 164] width 61 height 21
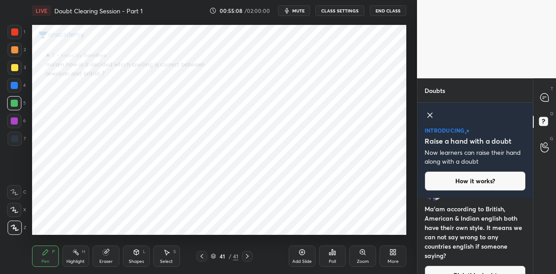
scroll to position [194, 0]
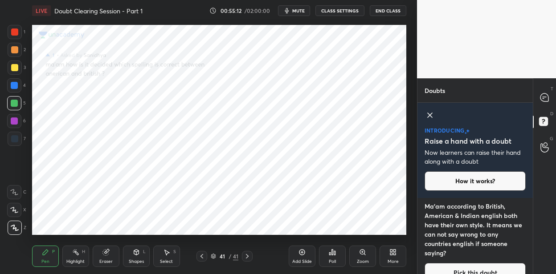
click at [468, 272] on button "Pick this doubt" at bounding box center [474, 273] width 101 height 20
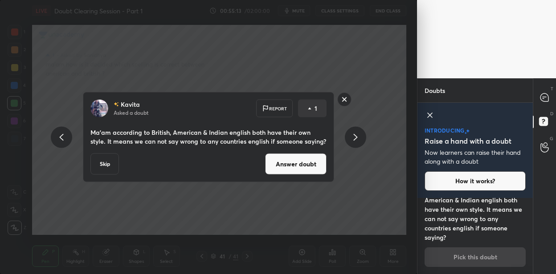
click at [296, 160] on button "Answer doubt" at bounding box center [295, 164] width 61 height 21
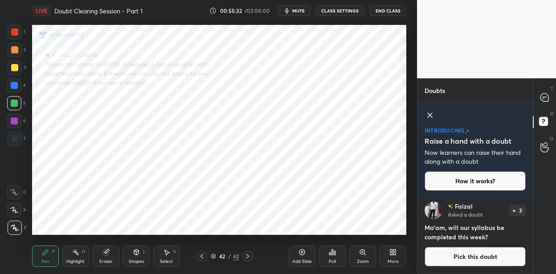
click at [19, 32] on div at bounding box center [15, 32] width 14 height 14
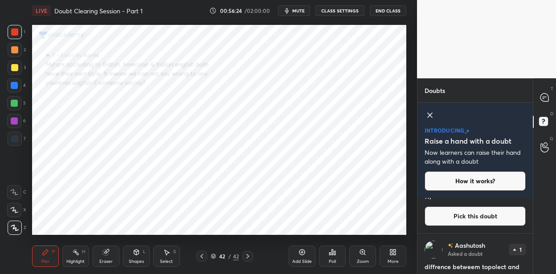
scroll to position [0, 0]
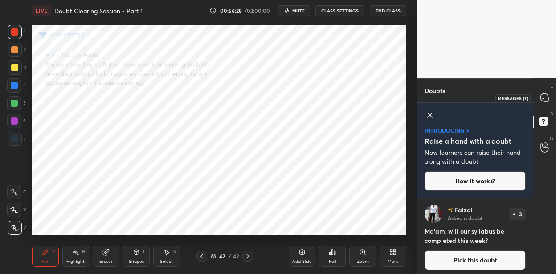
click at [547, 96] on icon at bounding box center [544, 97] width 8 height 8
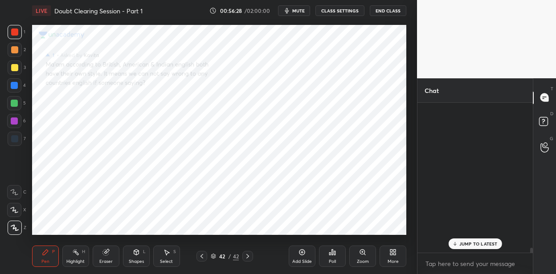
click at [547, 96] on icon at bounding box center [544, 97] width 8 height 8
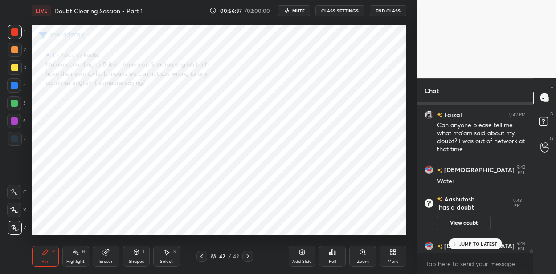
scroll to position [8111, 0]
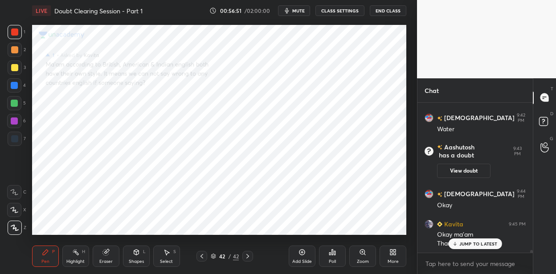
drag, startPoint x: 300, startPoint y: 255, endPoint x: 300, endPoint y: 239, distance: 15.6
click at [300, 254] on icon at bounding box center [301, 252] width 7 height 7
click at [13, 81] on div at bounding box center [14, 85] width 14 height 14
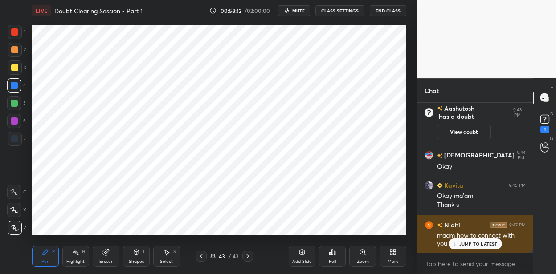
click at [472, 244] on p "JUMP TO LATEST" at bounding box center [478, 243] width 38 height 5
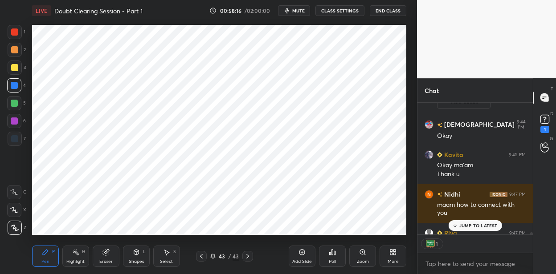
scroll to position [3, 3]
type textarea "x"
click at [441, 264] on textarea at bounding box center [474, 264] width 101 height 14
type textarea "E"
type textarea "x"
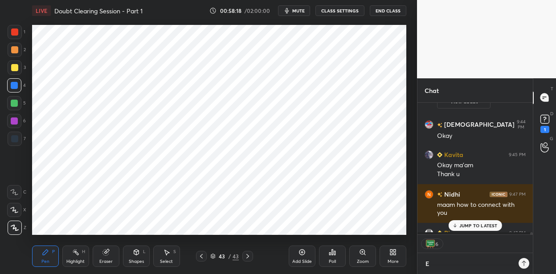
type textarea "Em"
type textarea "x"
type textarea "Ema"
type textarea "x"
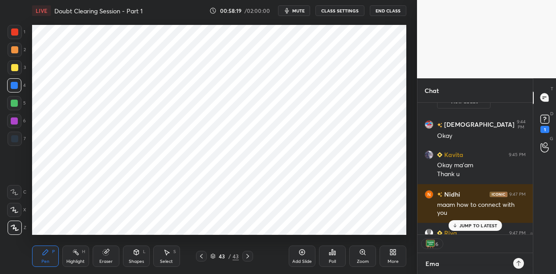
type textarea "Emai"
type textarea "x"
type textarea "Email"
type textarea "x"
type textarea "Email:"
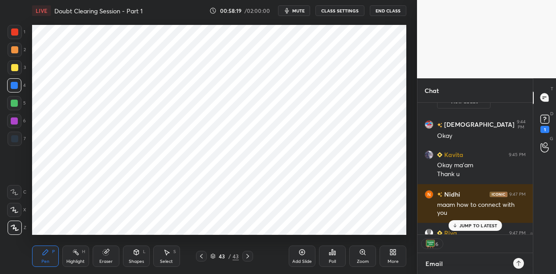
type textarea "x"
type textarea "Email:"
type textarea "x"
type textarea "Email: n"
type textarea "x"
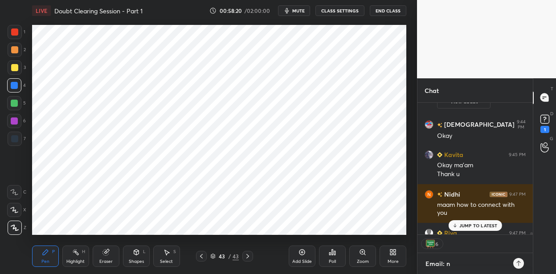
type textarea "Email: ne"
type textarea "x"
type textarea "Email: nee"
type textarea "x"
type textarea "Email: [PERSON_NAME]"
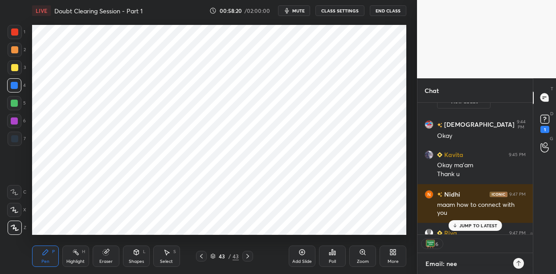
type textarea "x"
type textarea "Email: neerj"
type textarea "x"
type textarea "Email: [PERSON_NAME]"
type textarea "x"
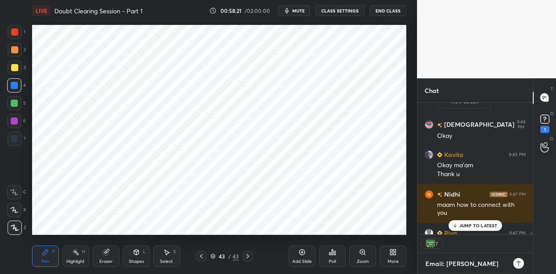
type textarea "Email: [PERSON_NAME]."
type textarea "x"
type textarea "Email: [PERSON_NAME].r"
type textarea "x"
type textarea "Email: [PERSON_NAME].ra"
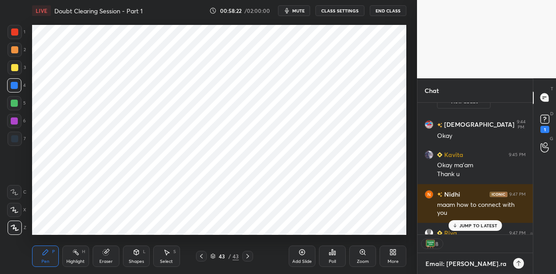
type textarea "x"
type textarea "Email: [PERSON_NAME].rah"
type textarea "x"
type textarea "Email: [PERSON_NAME].rahe"
type textarea "x"
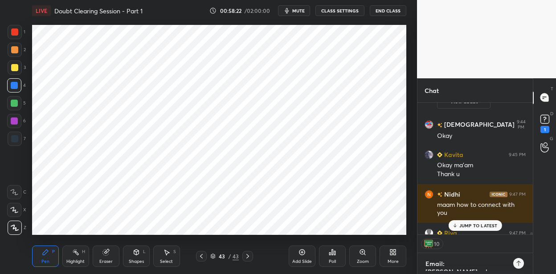
type textarea "Email: [PERSON_NAME].rahej"
type textarea "x"
type textarea "Email: [PERSON_NAME].[PERSON_NAME]"
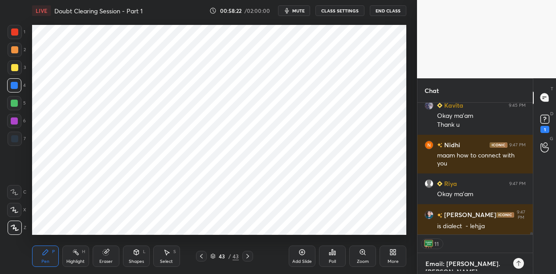
type textarea "x"
type textarea "Email: [PERSON_NAME].[PERSON_NAME]@"
type textarea "x"
type textarea "Email: [PERSON_NAME].[PERSON_NAME]@g"
type textarea "x"
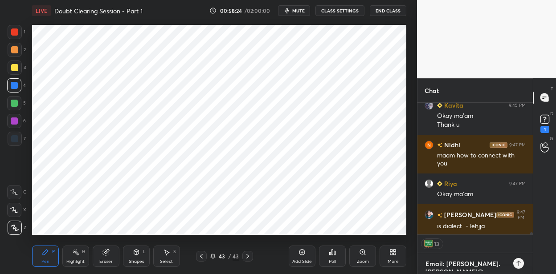
type textarea "Email: [PERSON_NAME].[PERSON_NAME]@gm"
type textarea "x"
type textarea "Email: [PERSON_NAME].[PERSON_NAME]@gma"
type textarea "x"
type textarea "Email: [PERSON_NAME].[PERSON_NAME]@gmai"
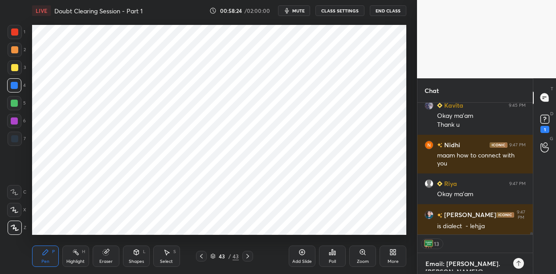
type textarea "x"
type textarea "Email: [PERSON_NAME][EMAIL_ADDRESS][PERSON_NAME]"
type textarea "x"
type textarea "Email: [PERSON_NAME][EMAIL_ADDRESS][PERSON_NAME]."
type textarea "x"
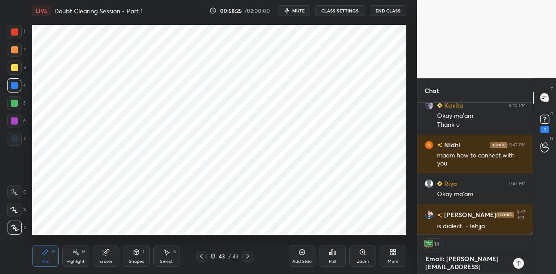
scroll to position [8260, 0]
type textarea "Email: [PERSON_NAME].[PERSON_NAME]@gmail.c"
type textarea "x"
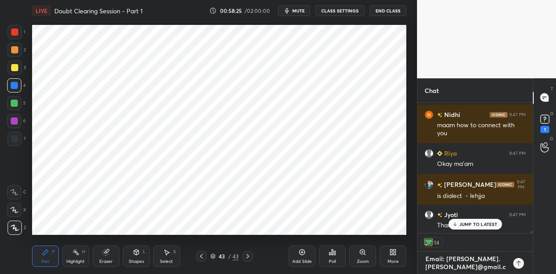
type textarea "Email: [PERSON_NAME][EMAIL_ADDRESS][PERSON_NAME][DOMAIN_NAME]"
type textarea "x"
type textarea "Email: [PERSON_NAME][EMAIL_ADDRESS][PERSON_NAME][DOMAIN_NAME]"
type textarea "x"
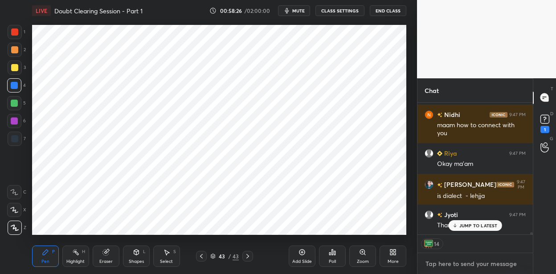
scroll to position [8318, 0]
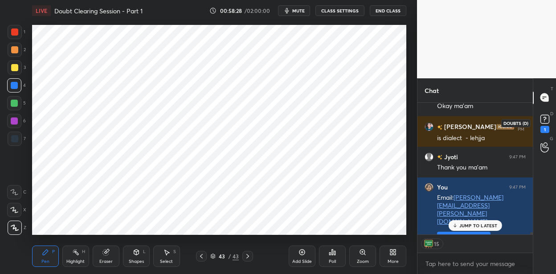
click at [545, 123] on rect at bounding box center [544, 119] width 8 height 8
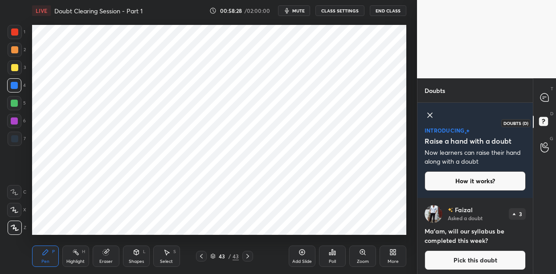
scroll to position [4, 0]
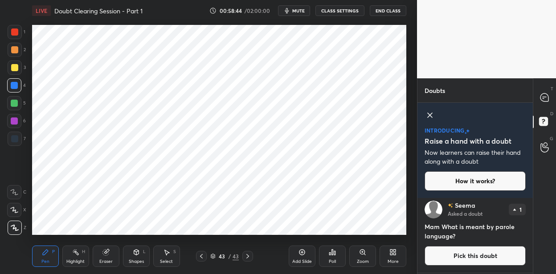
click at [468, 254] on button "Pick this doubt" at bounding box center [474, 256] width 101 height 20
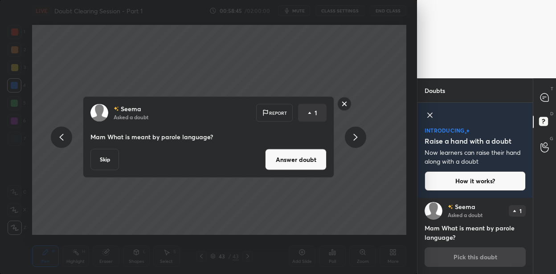
click at [313, 158] on button "Answer doubt" at bounding box center [295, 159] width 61 height 21
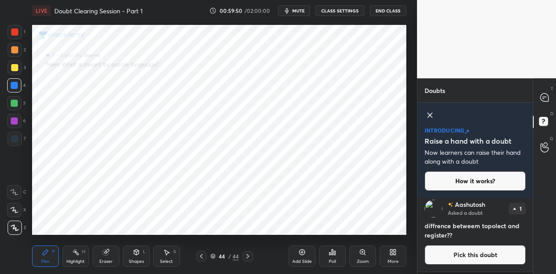
scroll to position [0, 0]
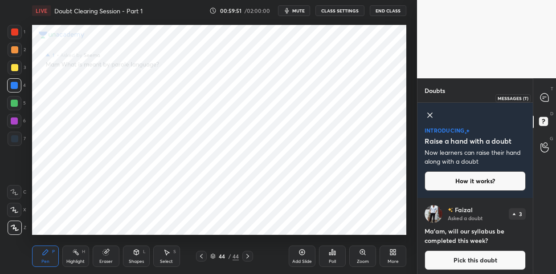
click at [539, 93] on div at bounding box center [544, 98] width 18 height 16
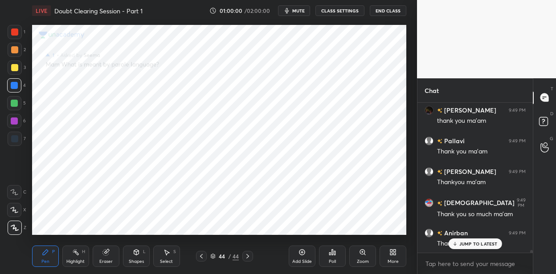
scroll to position [8873, 0]
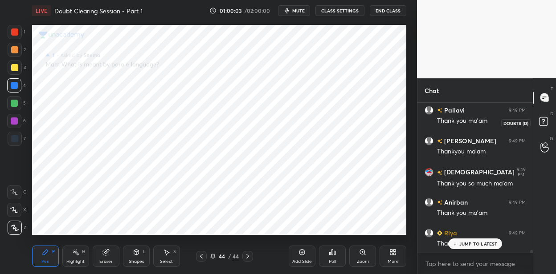
click at [548, 120] on icon at bounding box center [544, 123] width 16 height 16
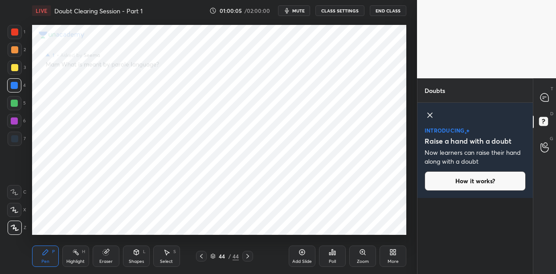
scroll to position [251, 0]
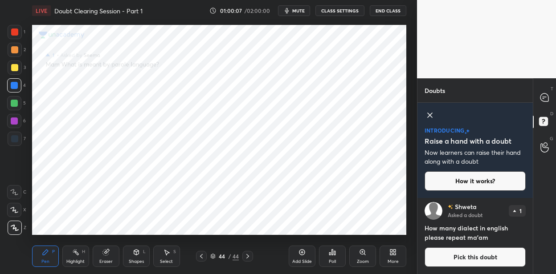
click at [462, 255] on button "Pick this doubt" at bounding box center [474, 257] width 101 height 20
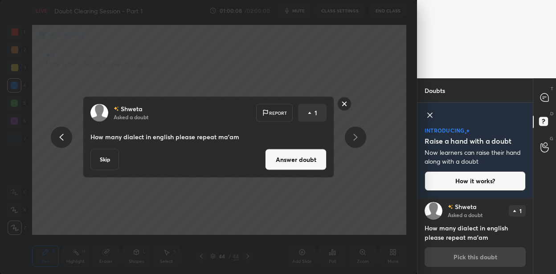
click at [312, 166] on button "Answer doubt" at bounding box center [295, 159] width 61 height 21
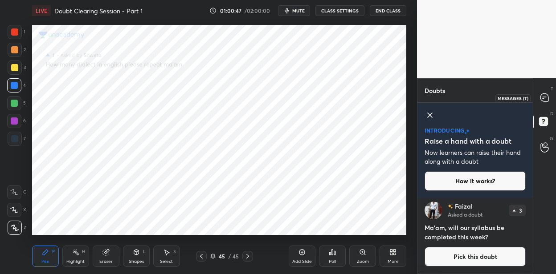
click at [540, 103] on div at bounding box center [544, 98] width 18 height 16
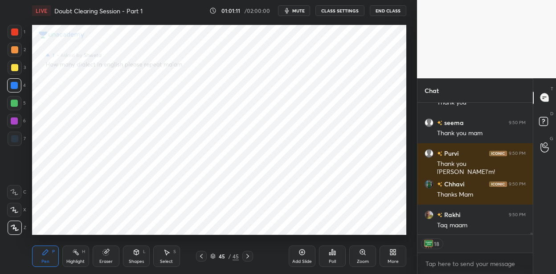
scroll to position [9124, 0]
click at [391, 9] on button "End Class" at bounding box center [387, 10] width 36 height 11
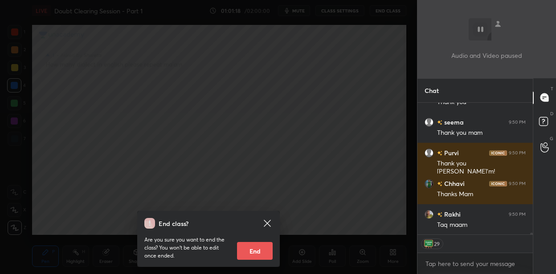
click at [251, 249] on button "End" at bounding box center [255, 251] width 36 height 18
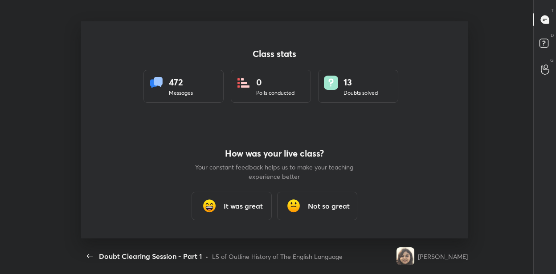
scroll to position [0, 0]
type textarea "x"
